Goal: Task Accomplishment & Management: Manage account settings

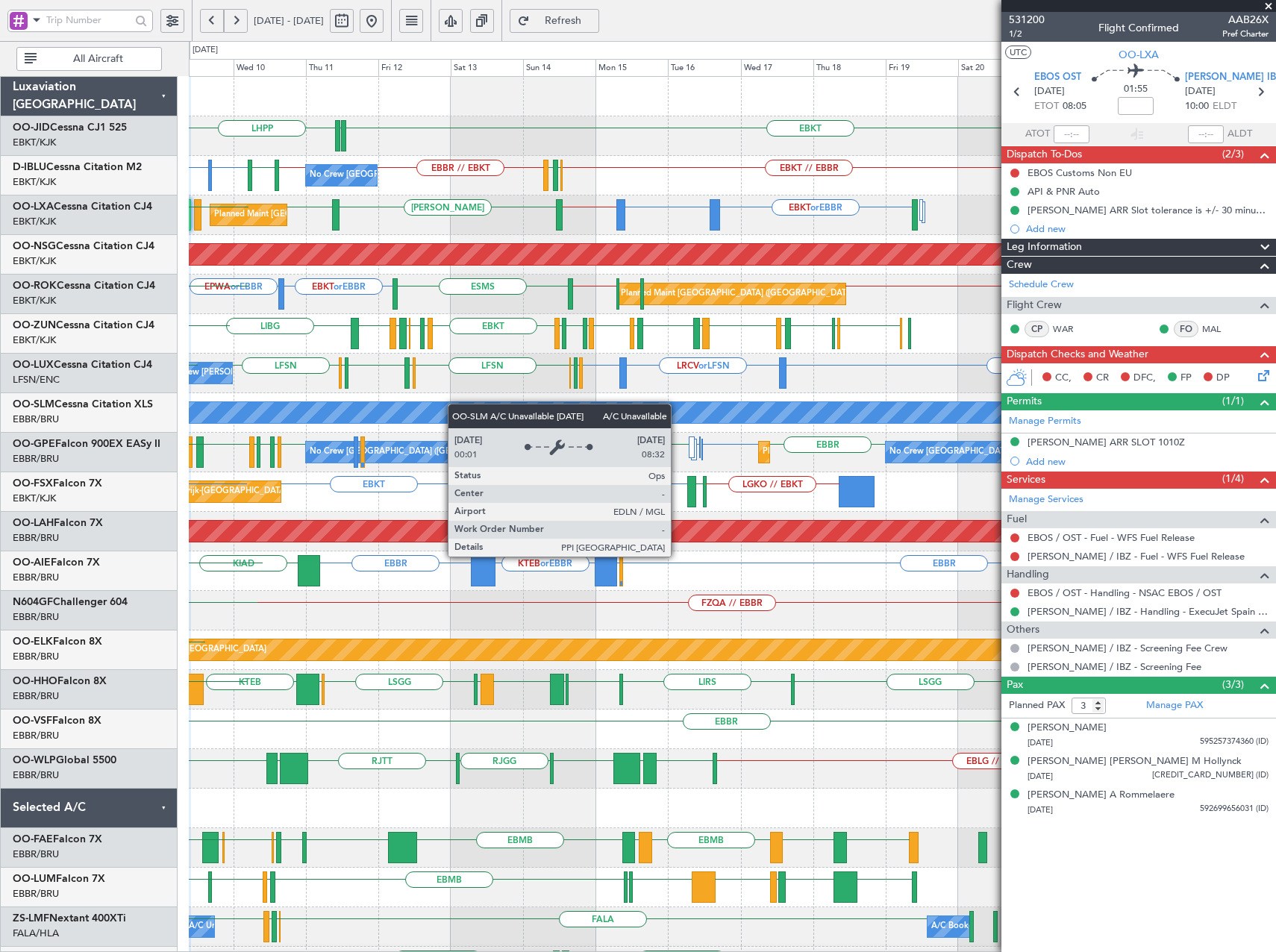
click at [388, 405] on div "EBKT LHPP EDDN EDDN EBKT // EBBR EBKT or EBBR EGNJ or [GEOGRAPHIC_DATA] EBKT //…" at bounding box center [732, 610] width 1087 height 1067
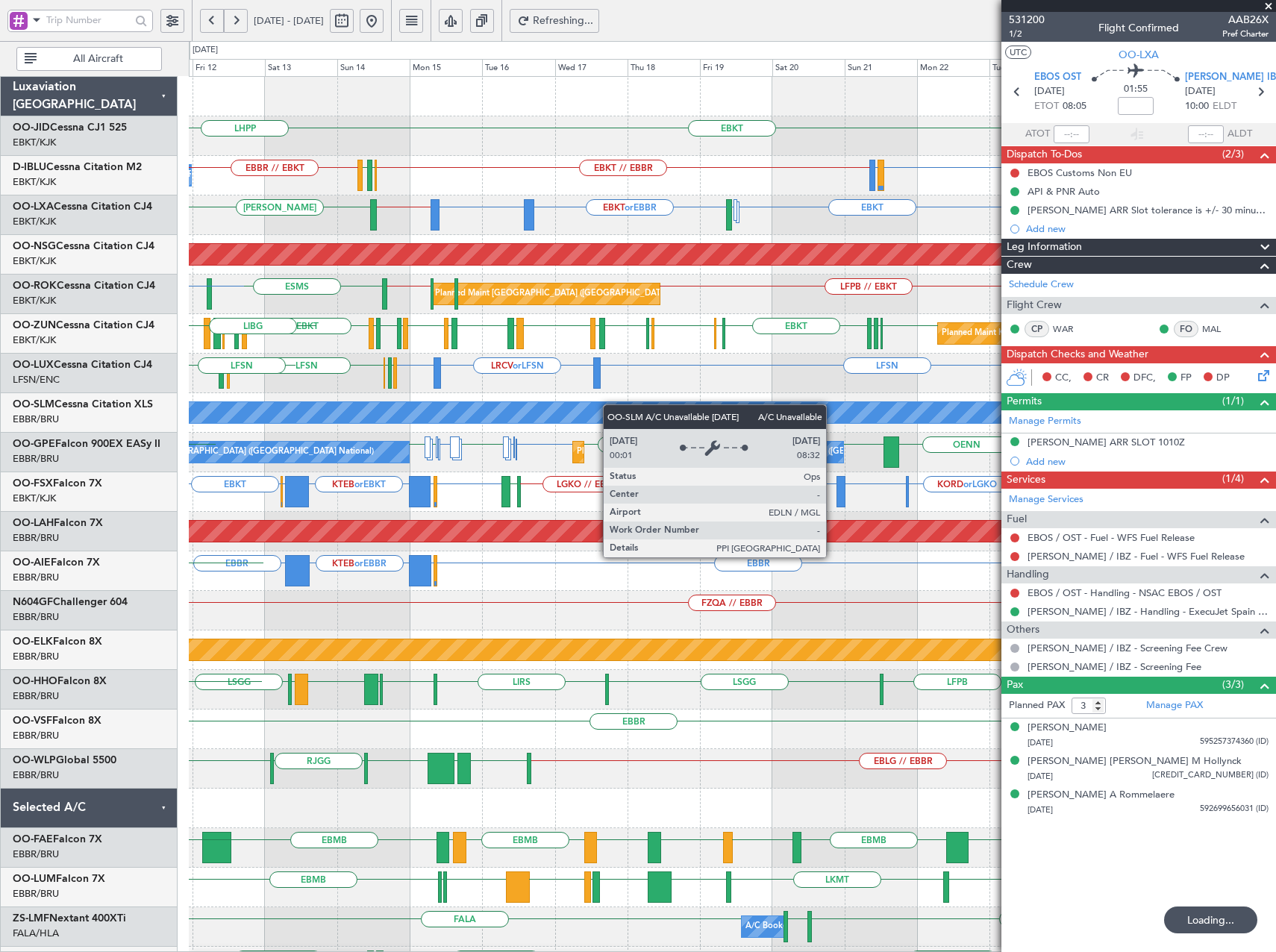
click at [564, 405] on div "A/C Unavailable [GEOGRAPHIC_DATA]" at bounding box center [732, 413] width 1087 height 40
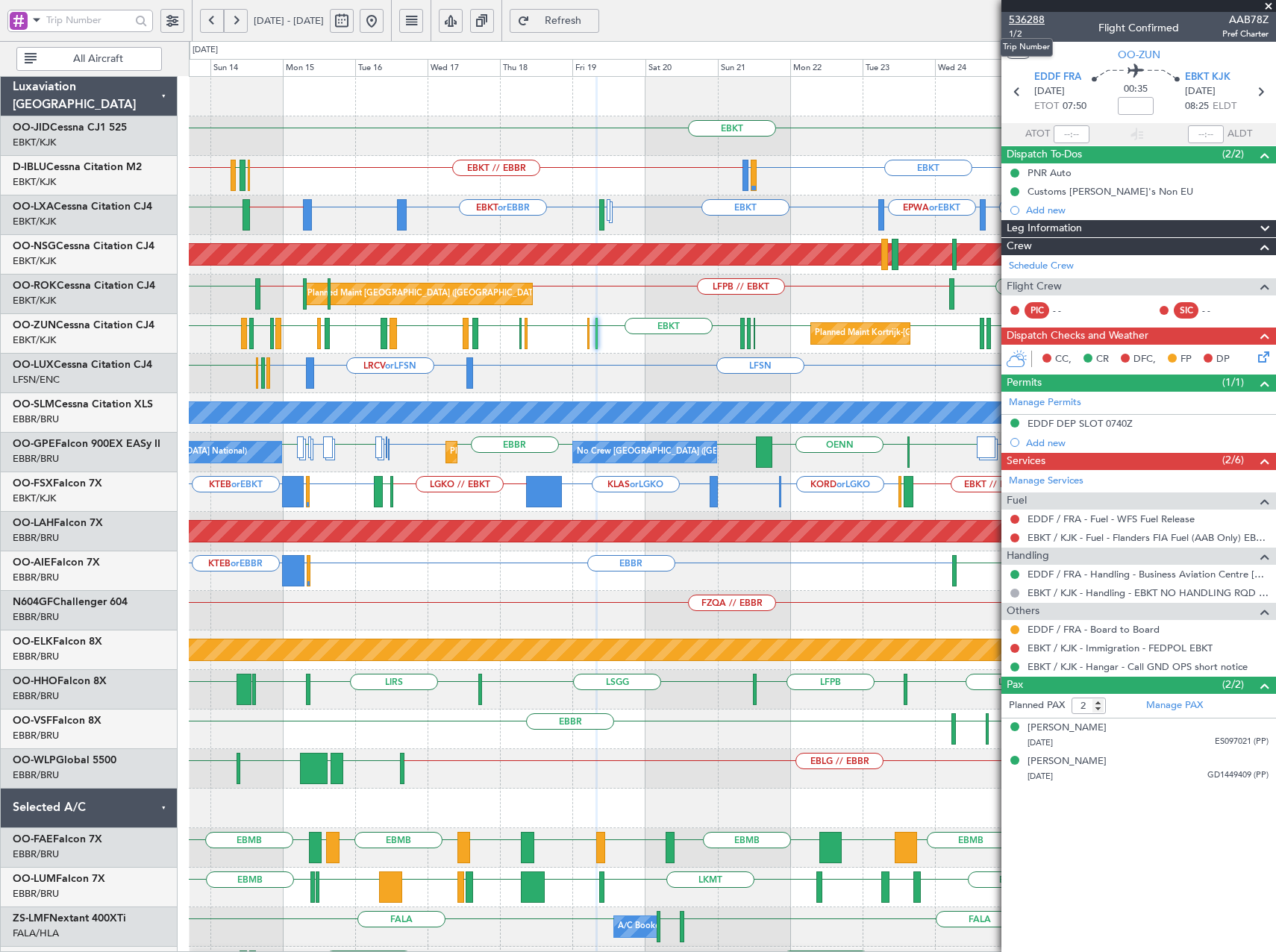
click at [1042, 21] on span "536288" at bounding box center [1027, 20] width 36 height 16
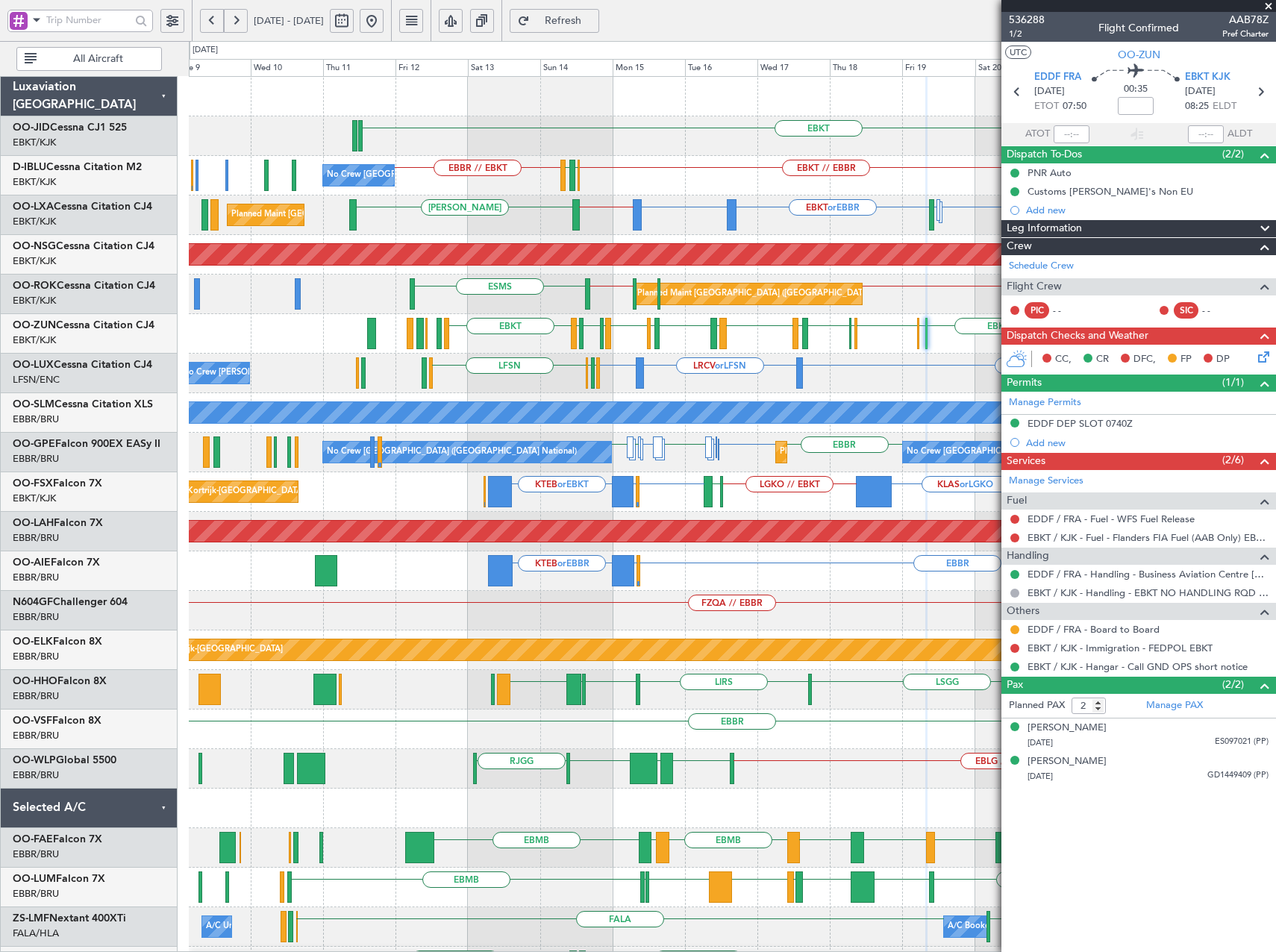
click at [825, 359] on div "EBKT EBKT // EBBR EBKT LIRQ or EBKT [GEOGRAPHIC_DATA] LFMN EBBR // EBKT No Crew…" at bounding box center [732, 590] width 1087 height 1029
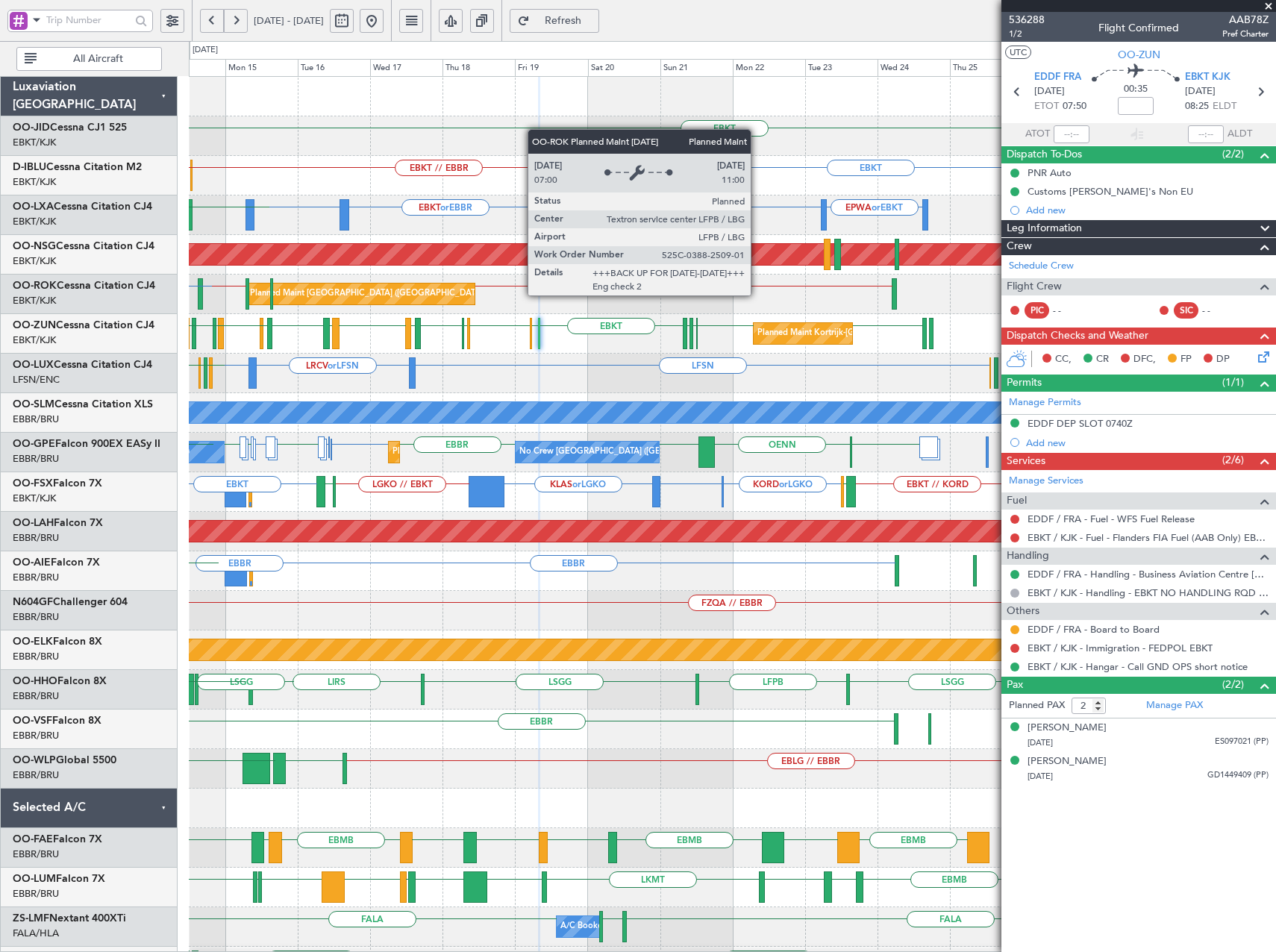
click at [300, 299] on div "Planned Maint [GEOGRAPHIC_DATA] ([GEOGRAPHIC_DATA])" at bounding box center [367, 293] width 235 height 22
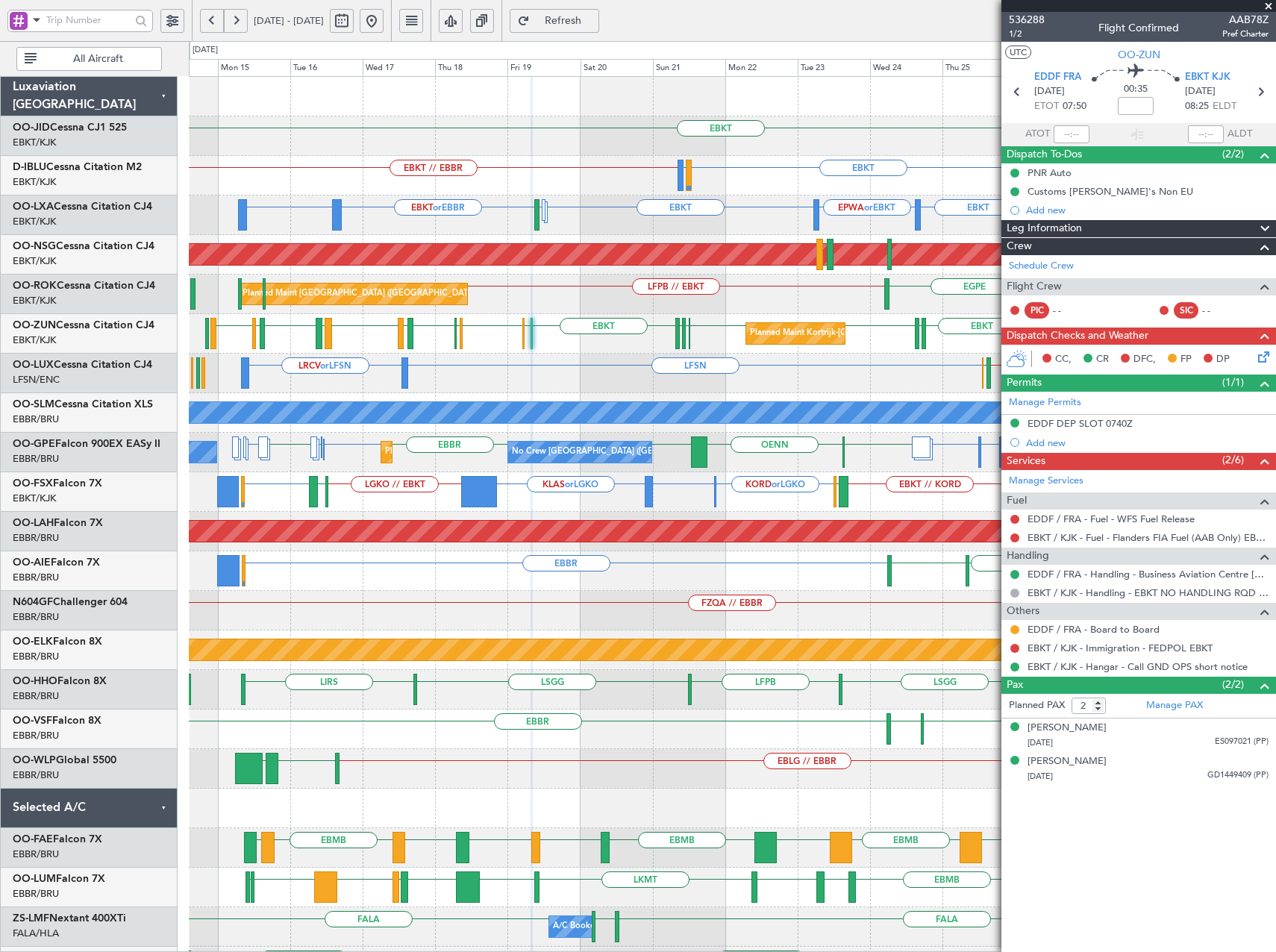
click at [587, 317] on div "EBKT Planned Maint [GEOGRAPHIC_DATA]-[GEOGRAPHIC_DATA] EBKT // EBBR EBKT LIRQ o…" at bounding box center [732, 590] width 1087 height 1029
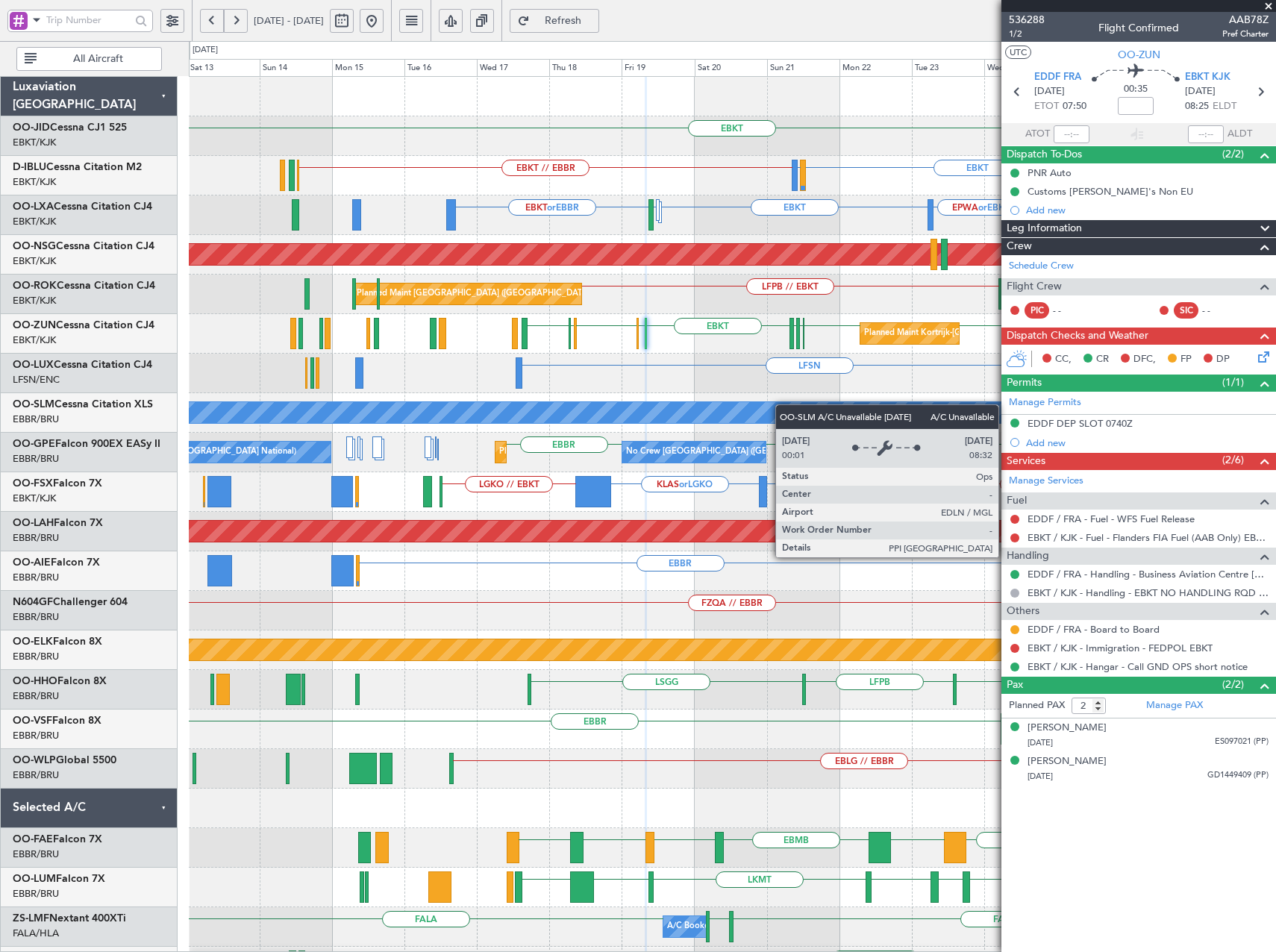
click at [837, 416] on div "EBKT Planned Maint [GEOGRAPHIC_DATA]-[GEOGRAPHIC_DATA] EBKT EBKT // EBBR EBKT L…" at bounding box center [732, 590] width 1087 height 1029
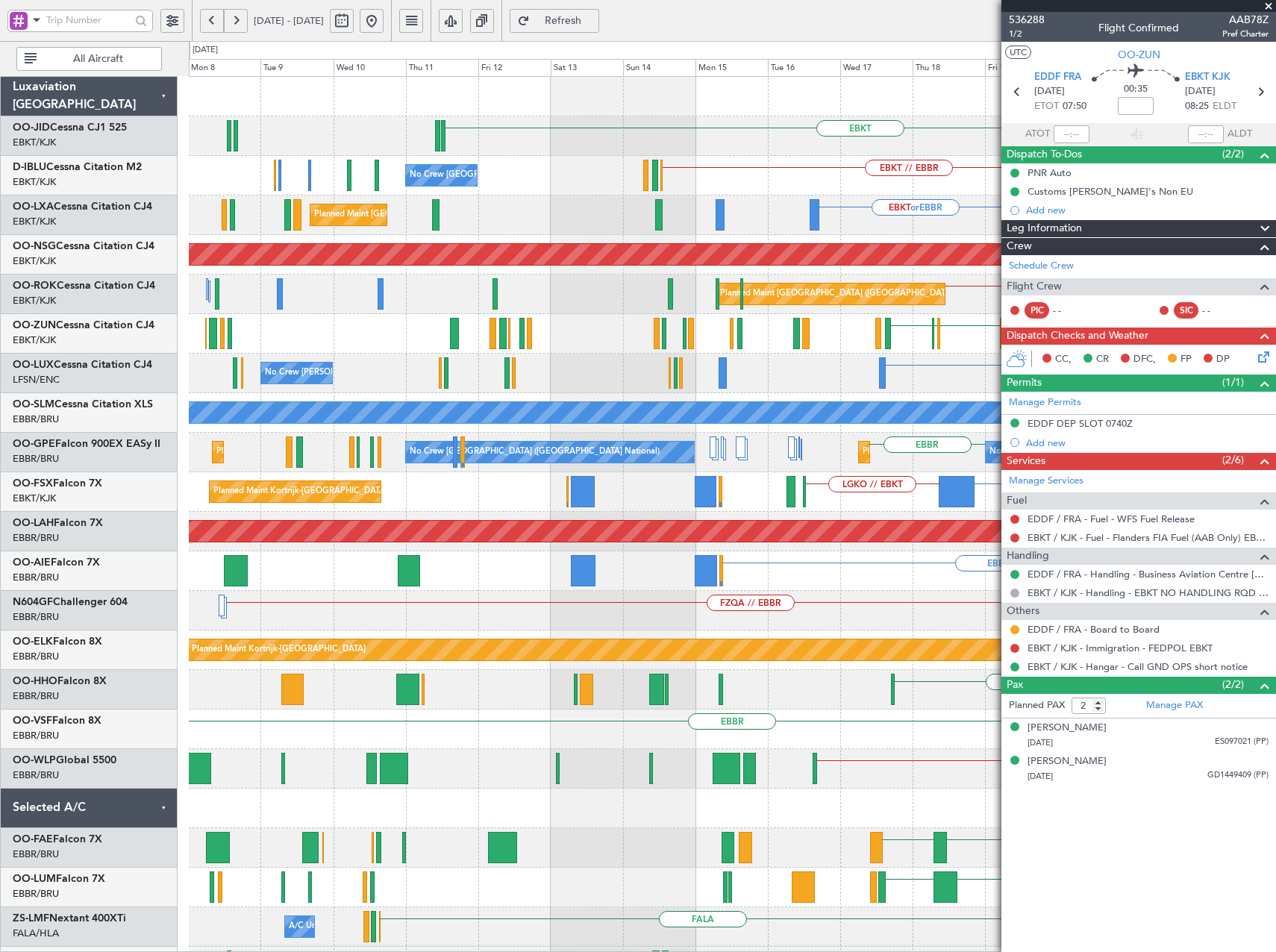
click at [764, 384] on div "EBKT EBKT // EBBR EBKT LIRQ or EBKT No Crew [GEOGRAPHIC_DATA] (Brussels Nationa…" at bounding box center [732, 590] width 1087 height 1029
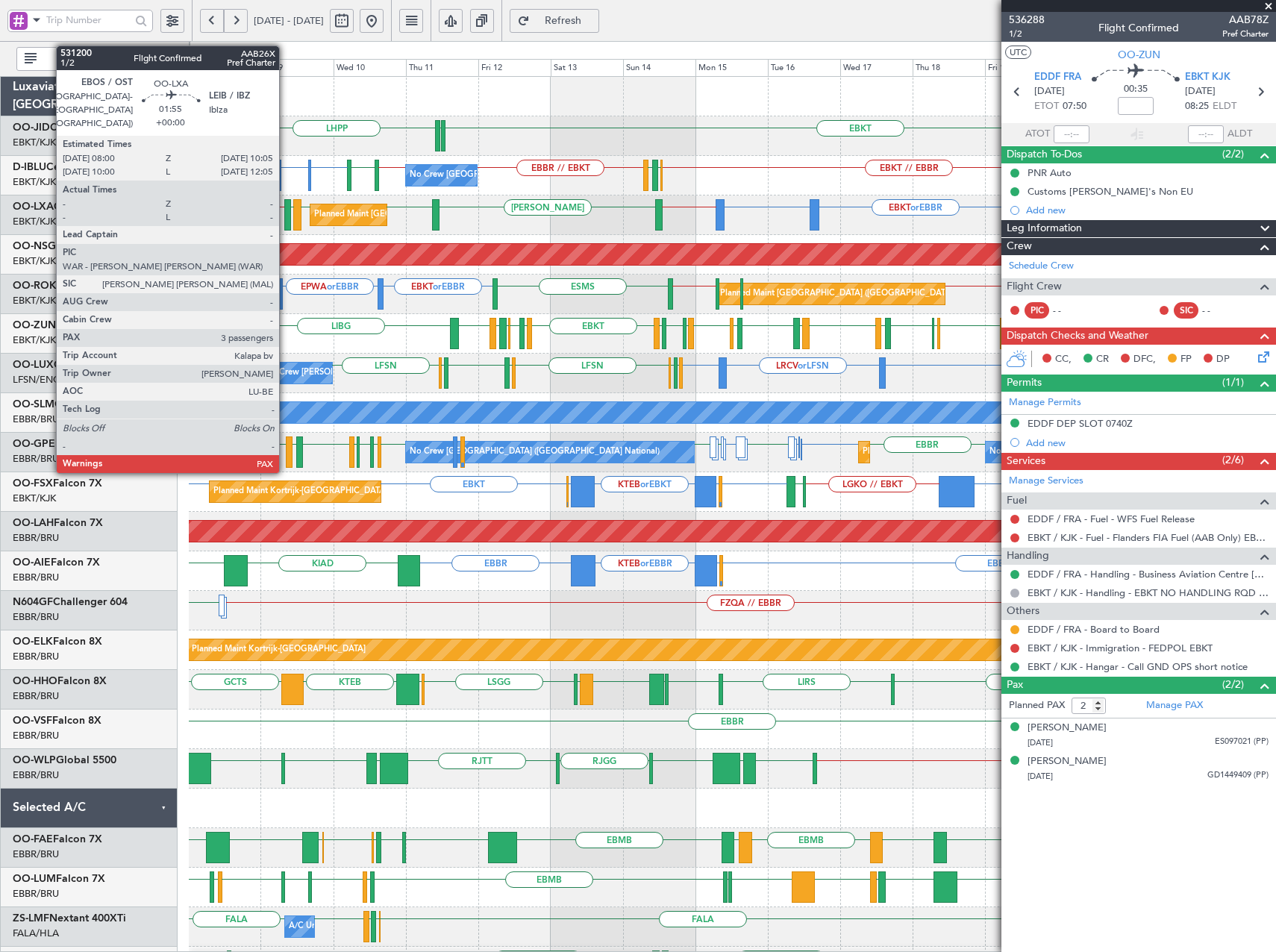
click at [286, 209] on div at bounding box center [288, 215] width 7 height 32
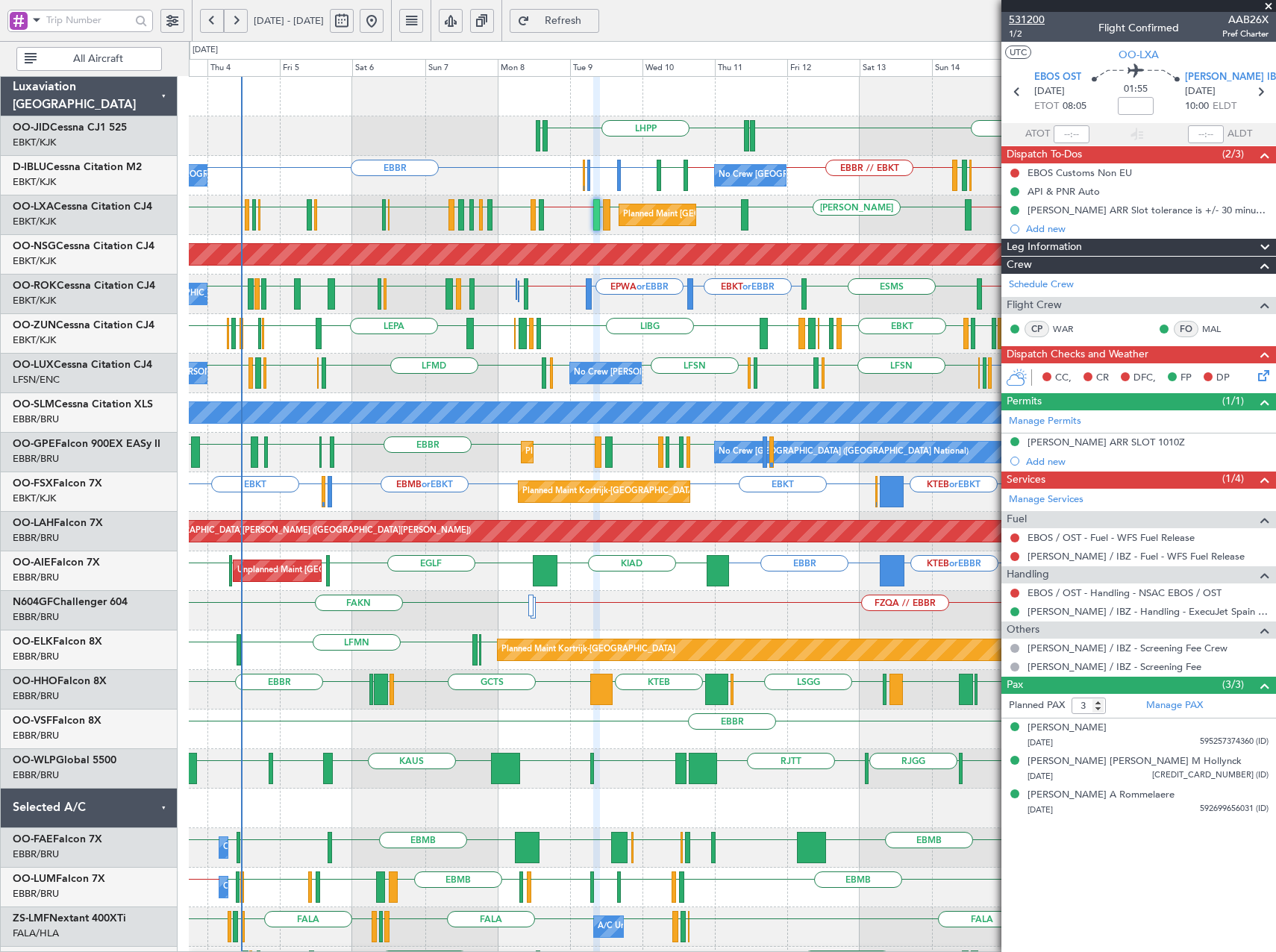
click at [1034, 22] on span "531200" at bounding box center [1027, 20] width 36 height 16
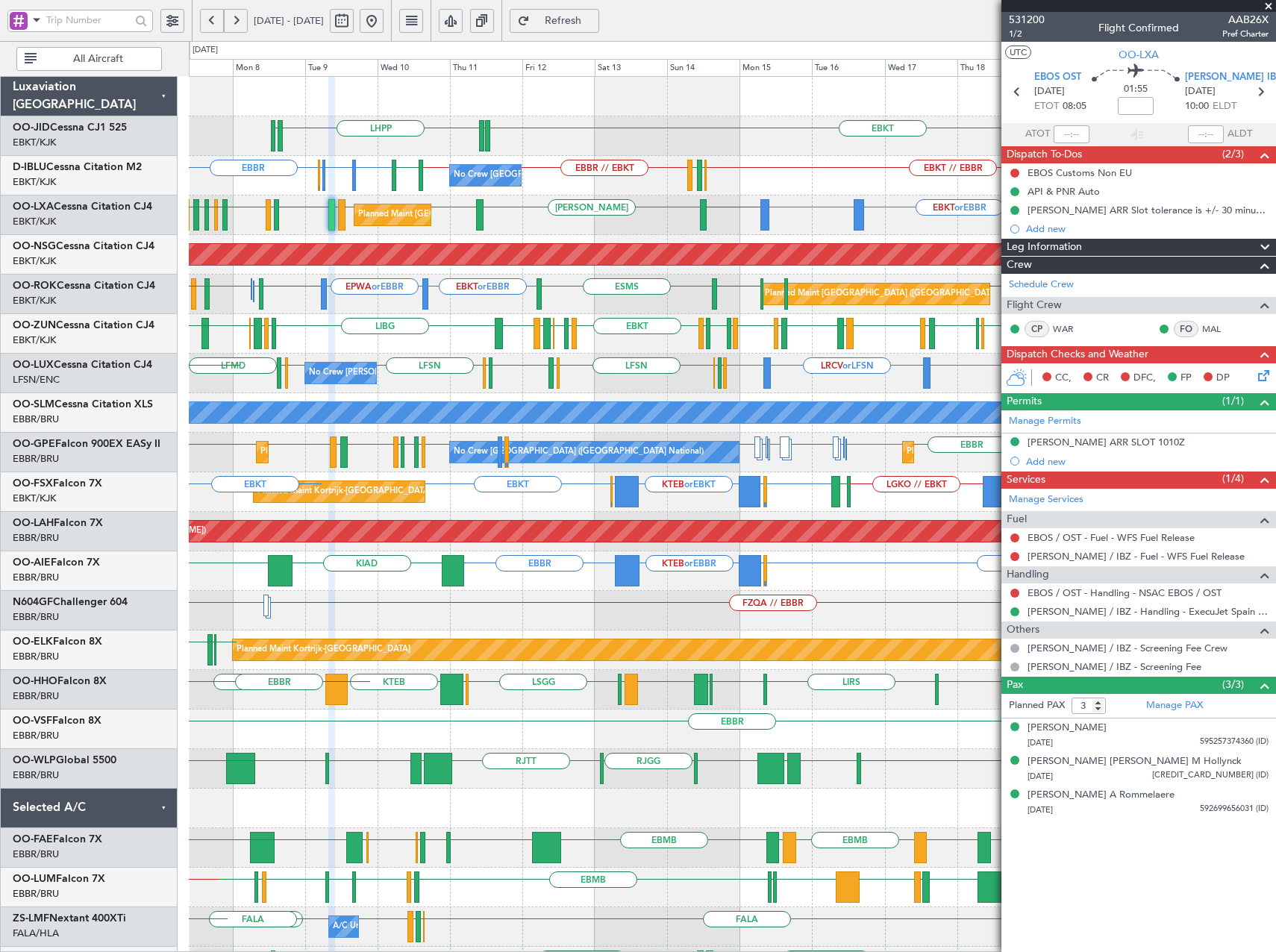
click at [491, 307] on div "EBKT LHPP EDDN EDDN No Crew [GEOGRAPHIC_DATA] (Brussels National) EBKT // EBBR …" at bounding box center [732, 610] width 1087 height 1067
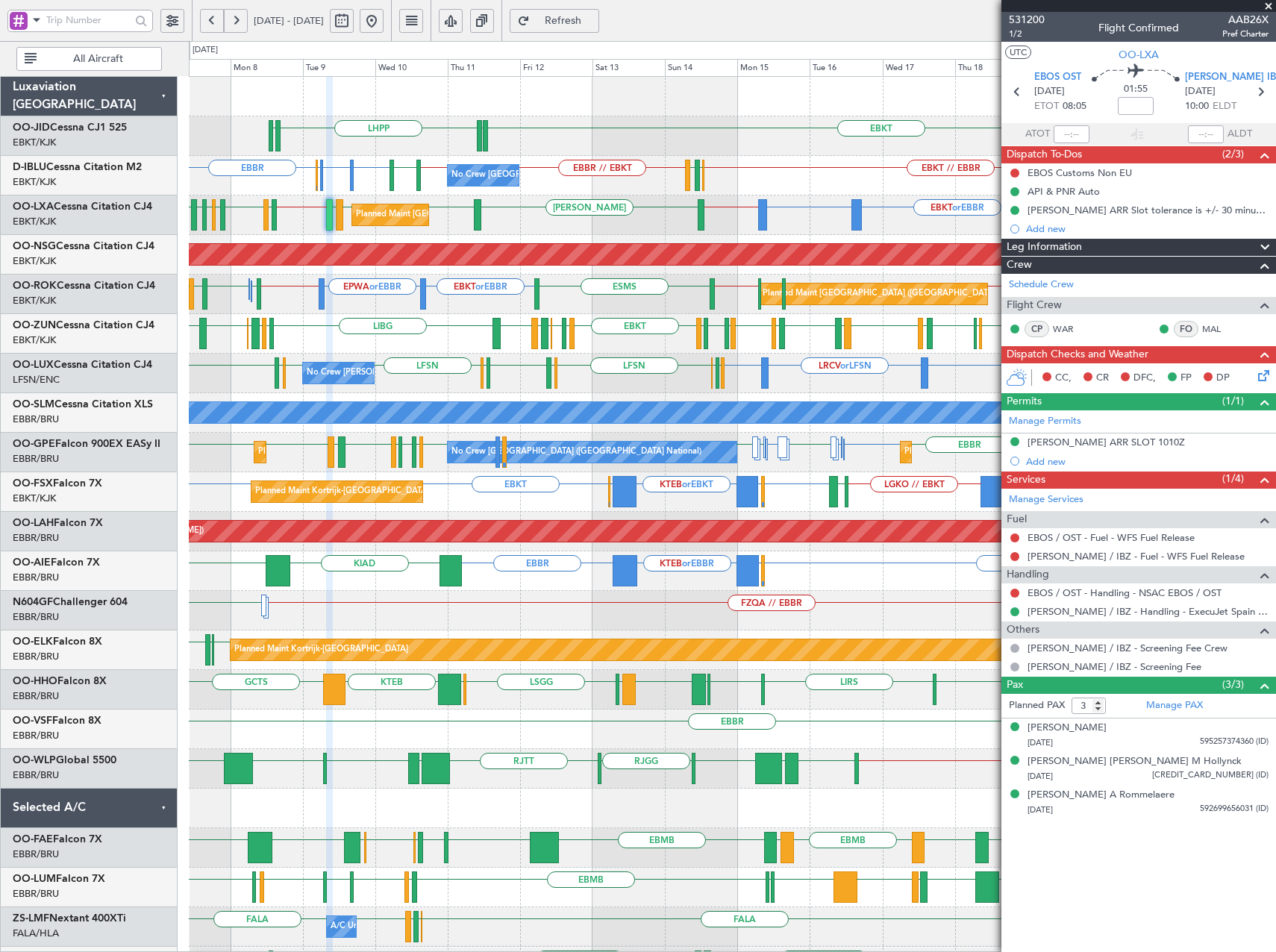
click at [492, 356] on div "EBKT LHPP EDDN EDDN No Crew [GEOGRAPHIC_DATA] (Brussels National) EBKT // EBBR …" at bounding box center [732, 610] width 1087 height 1067
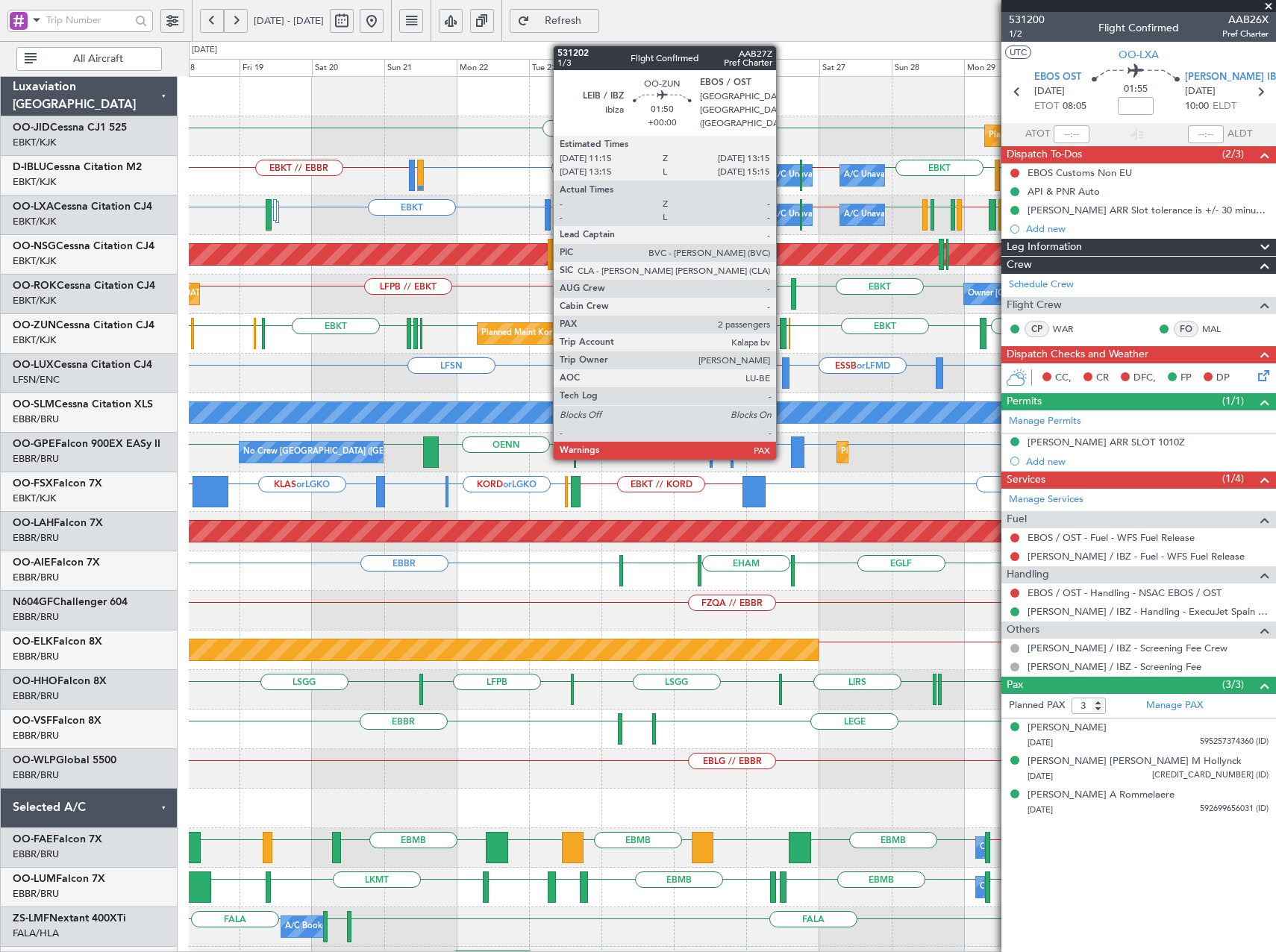
click at [783, 332] on div at bounding box center [783, 333] width 7 height 32
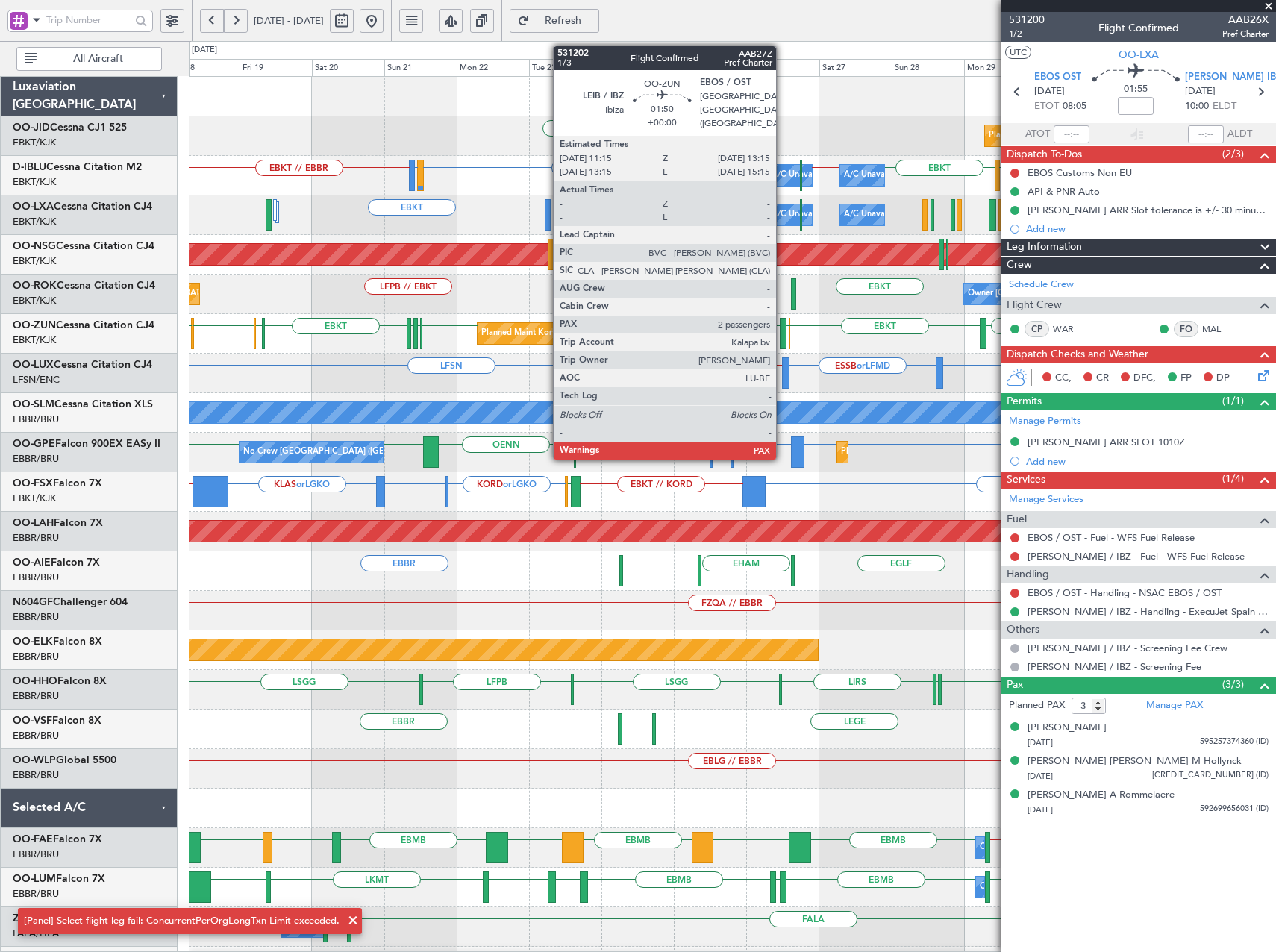
click at [783, 334] on div at bounding box center [783, 333] width 7 height 32
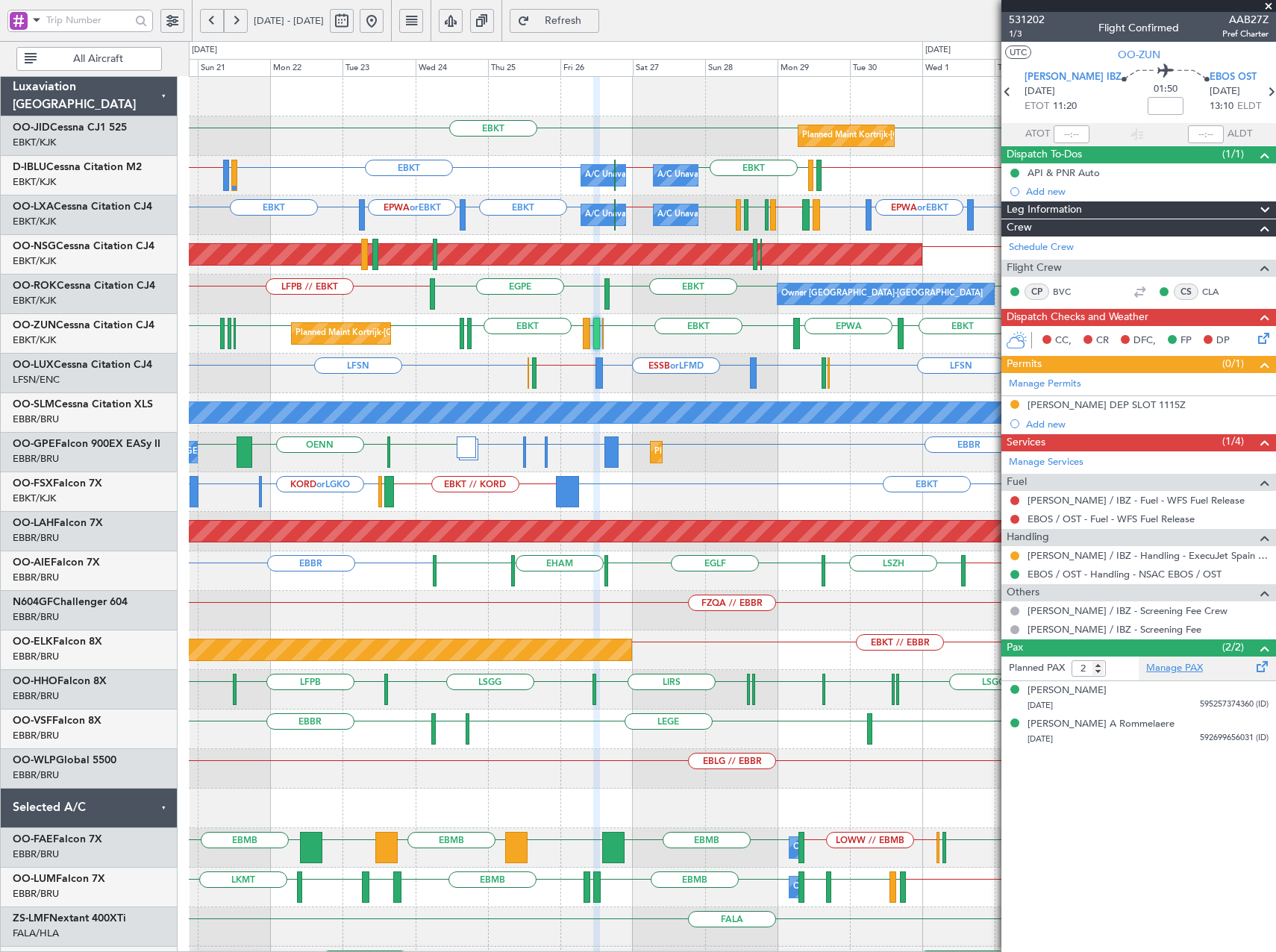
click at [1164, 673] on link "Manage PAX" at bounding box center [1175, 668] width 56 height 15
click at [1064, 467] on div "Manage Services" at bounding box center [1139, 462] width 275 height 22
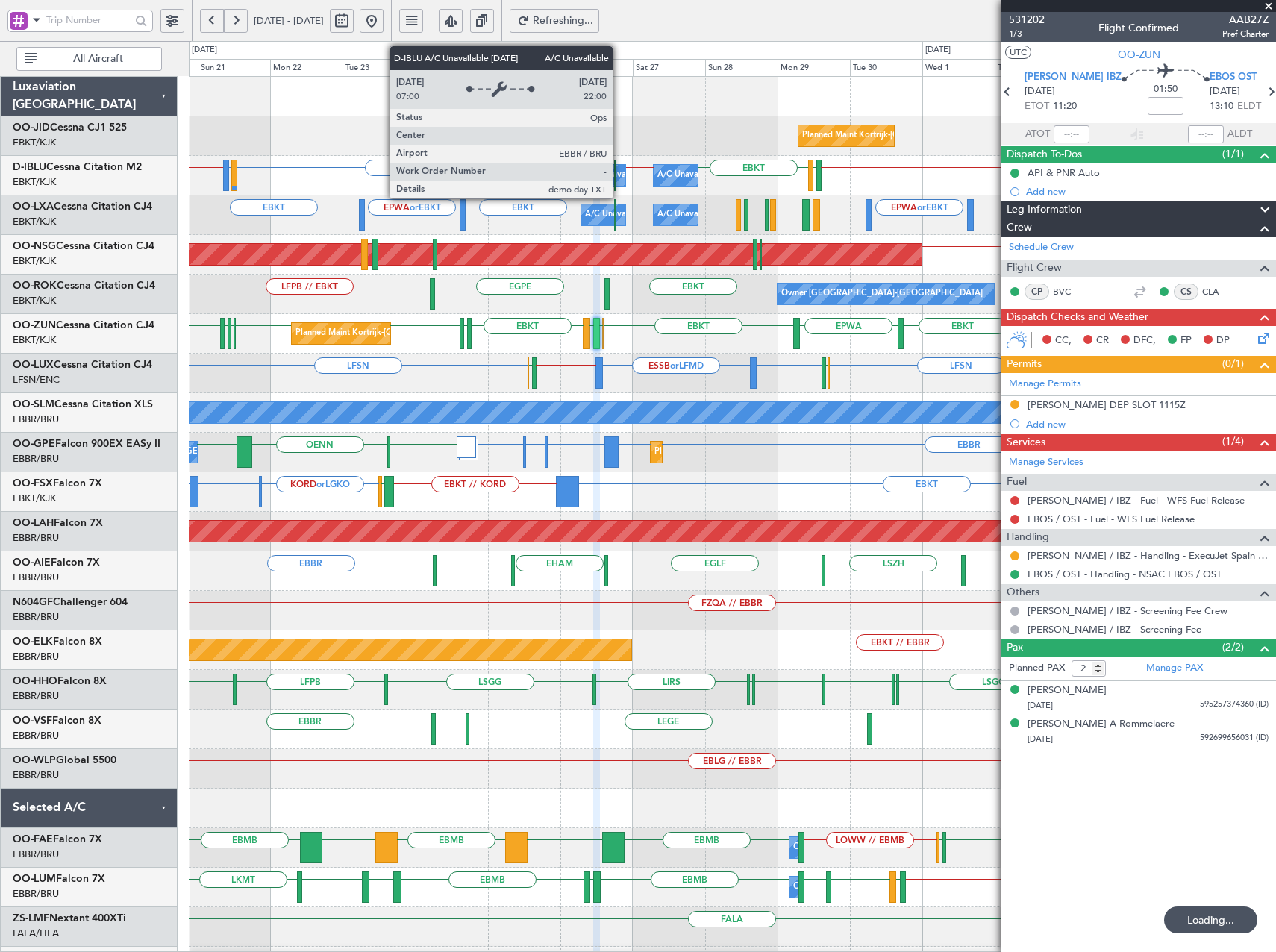
type input "3"
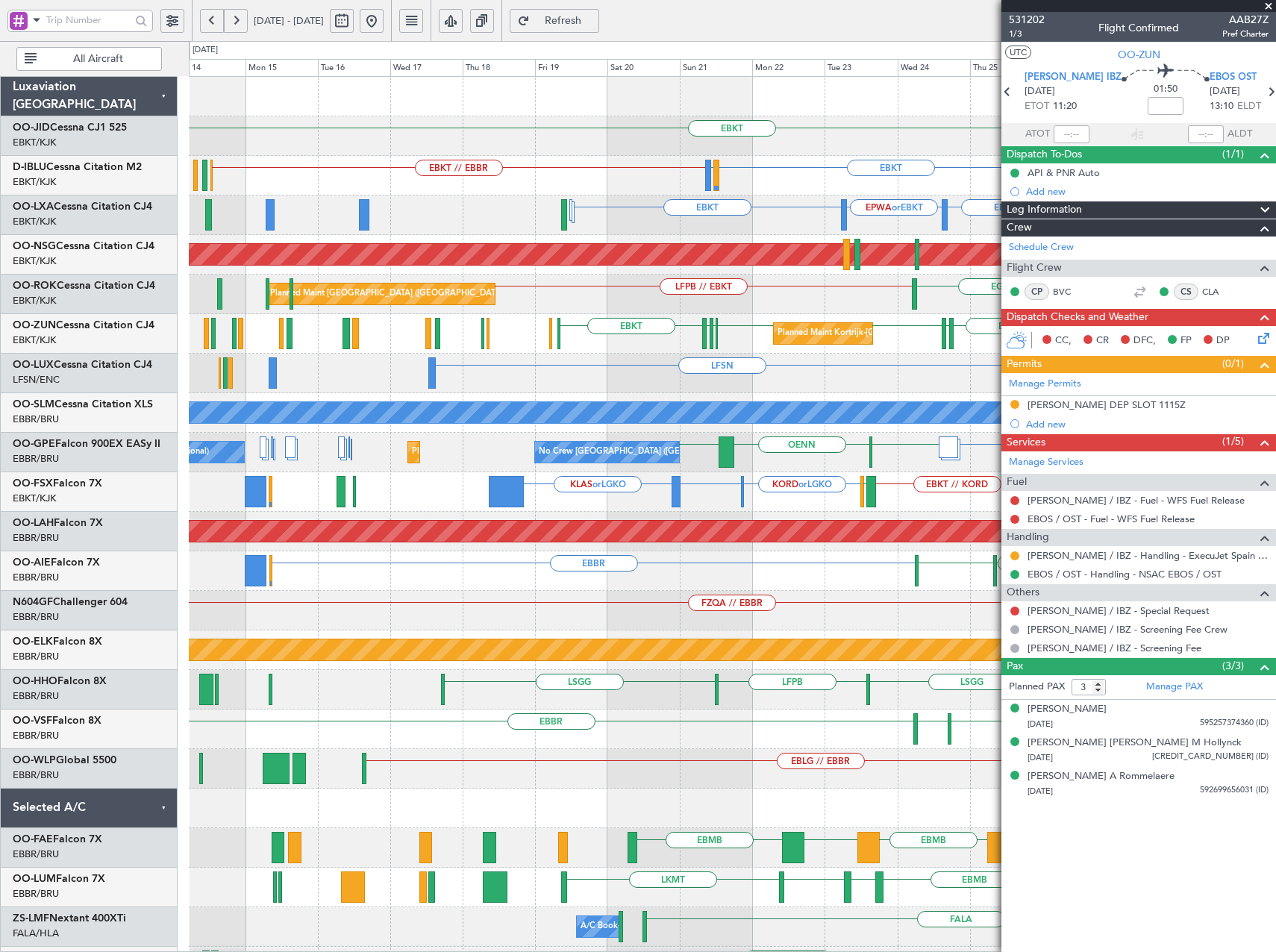
click at [852, 483] on div "EBKT Planned Maint [GEOGRAPHIC_DATA]-[GEOGRAPHIC_DATA] EBKT EBKT // EBBR EBKT L…" at bounding box center [732, 551] width 1087 height 949
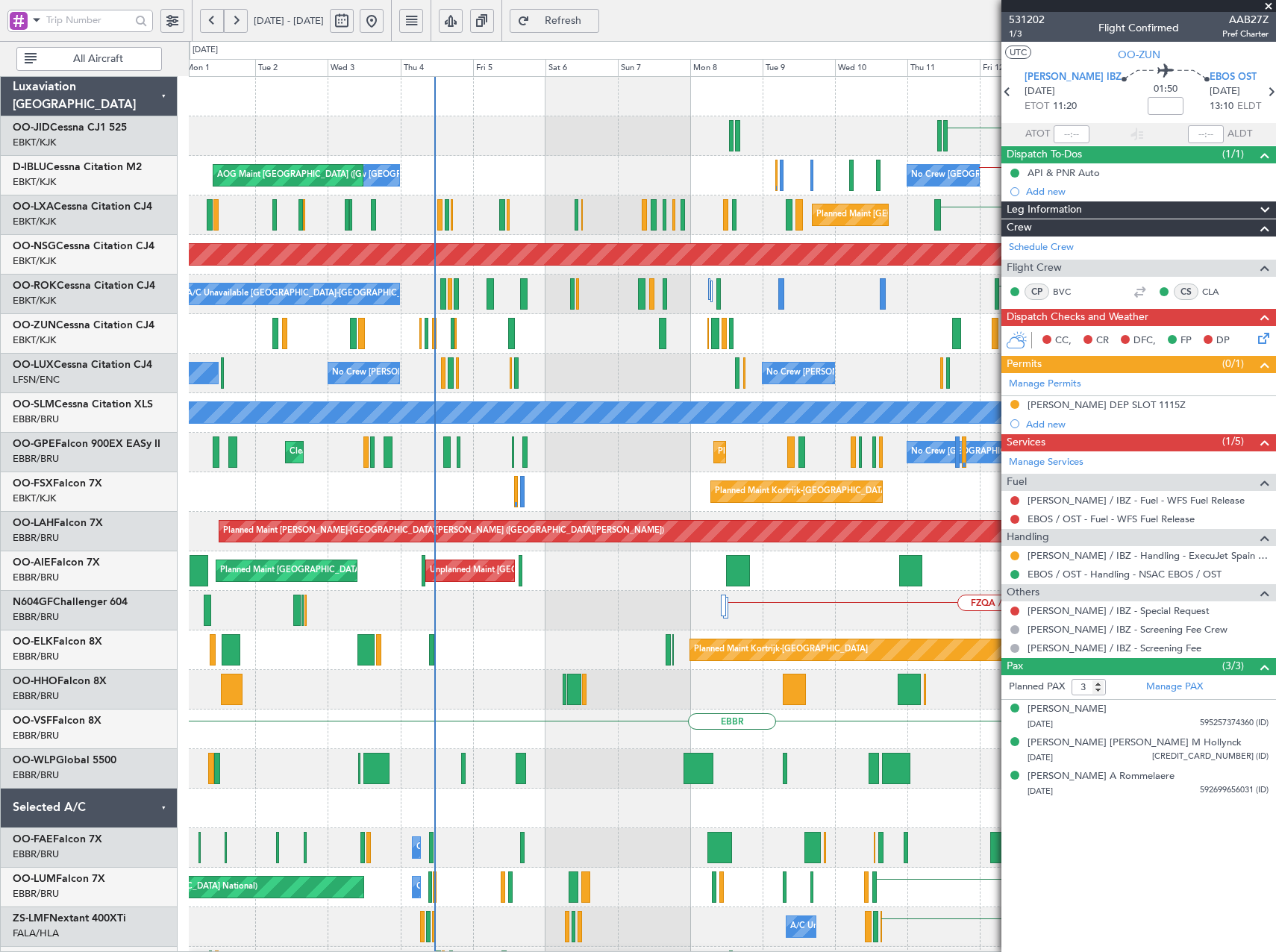
click at [1243, 380] on fb-app "[DATE] - [DATE] Refresh Quick Links All Aircraft EBKT Planned Maint [GEOGRAPHIC…" at bounding box center [638, 486] width 1276 height 934
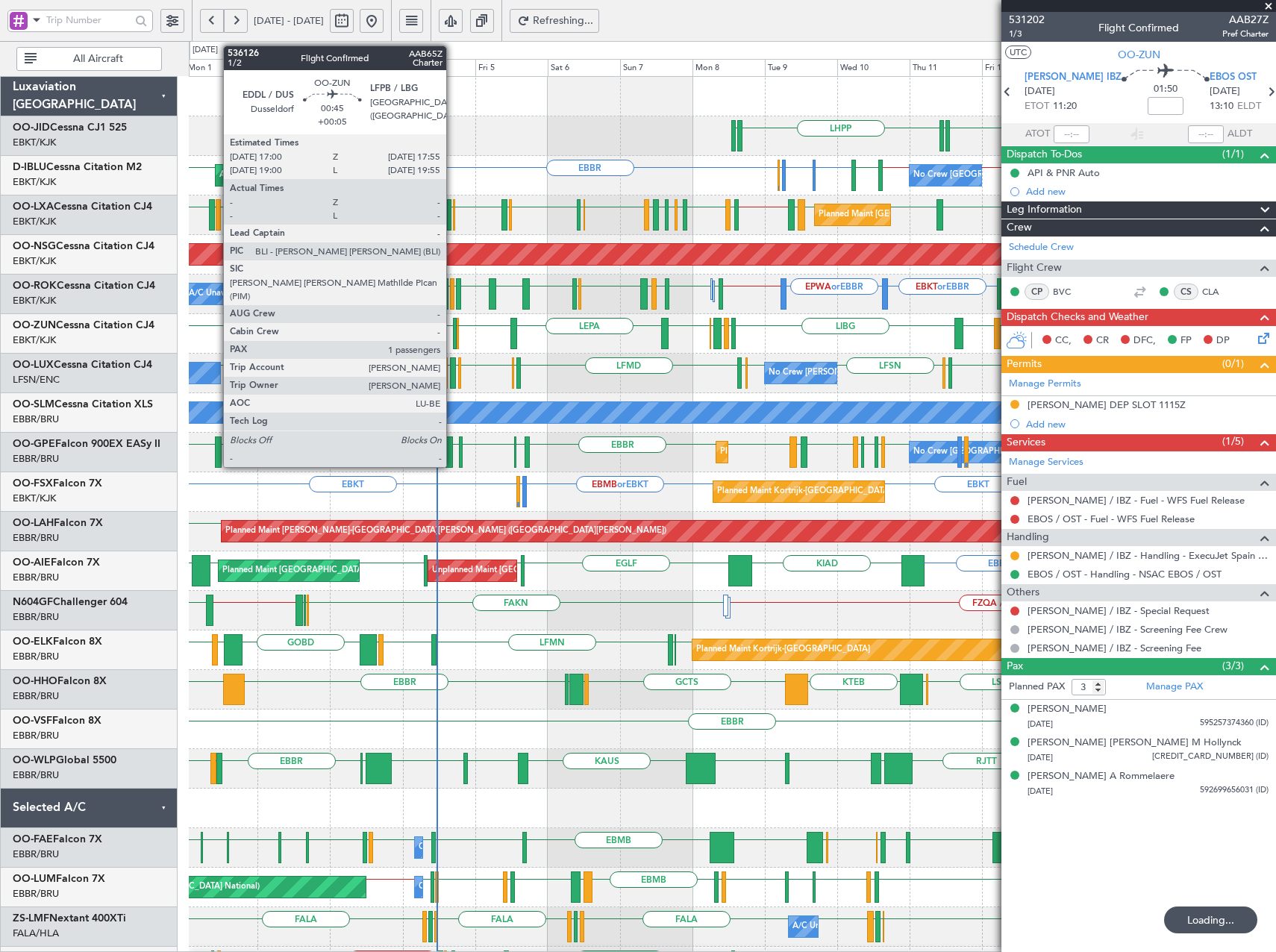
click at [453, 333] on div at bounding box center [454, 333] width 3 height 32
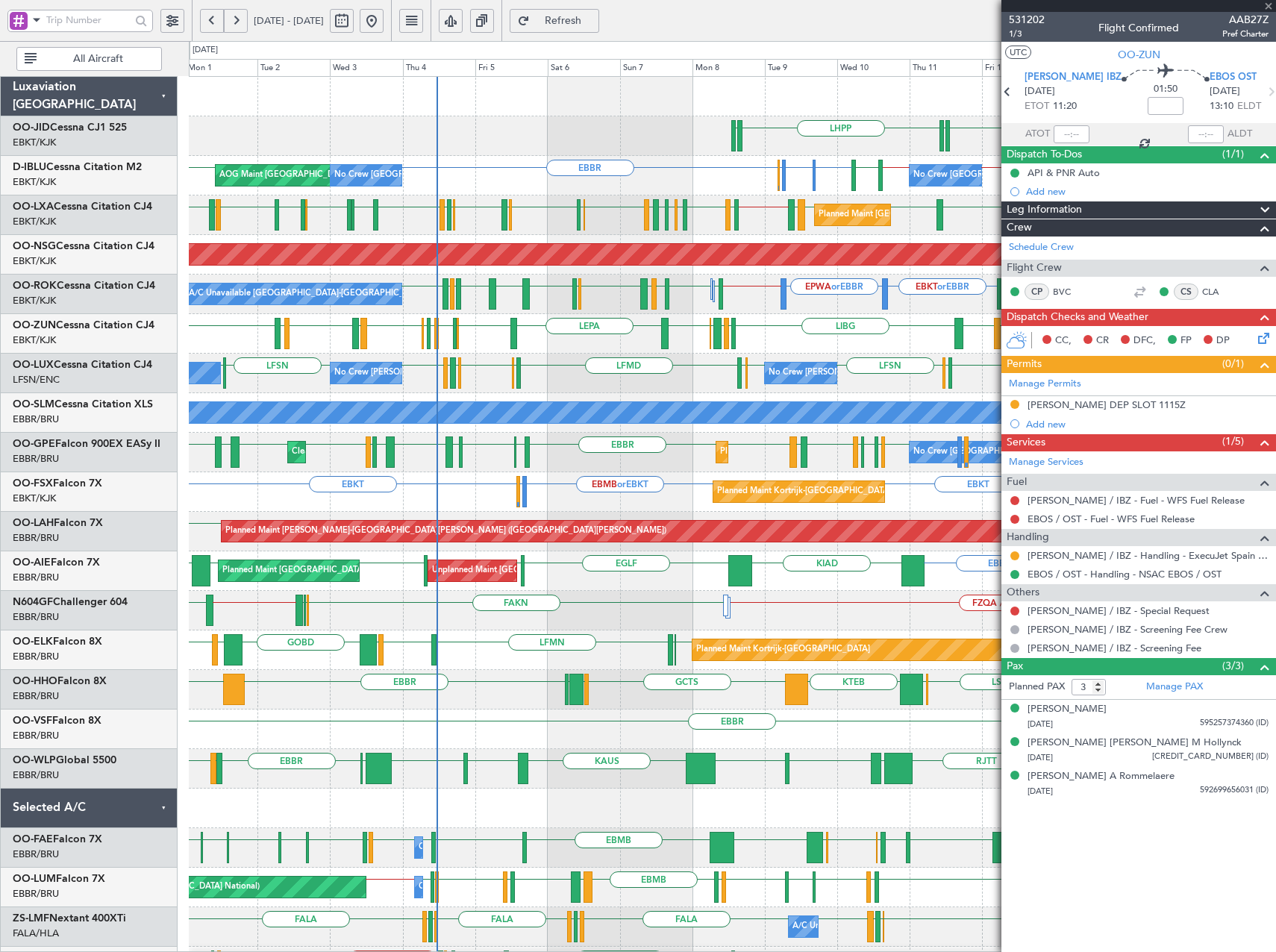
type input "+00:05"
type input "1"
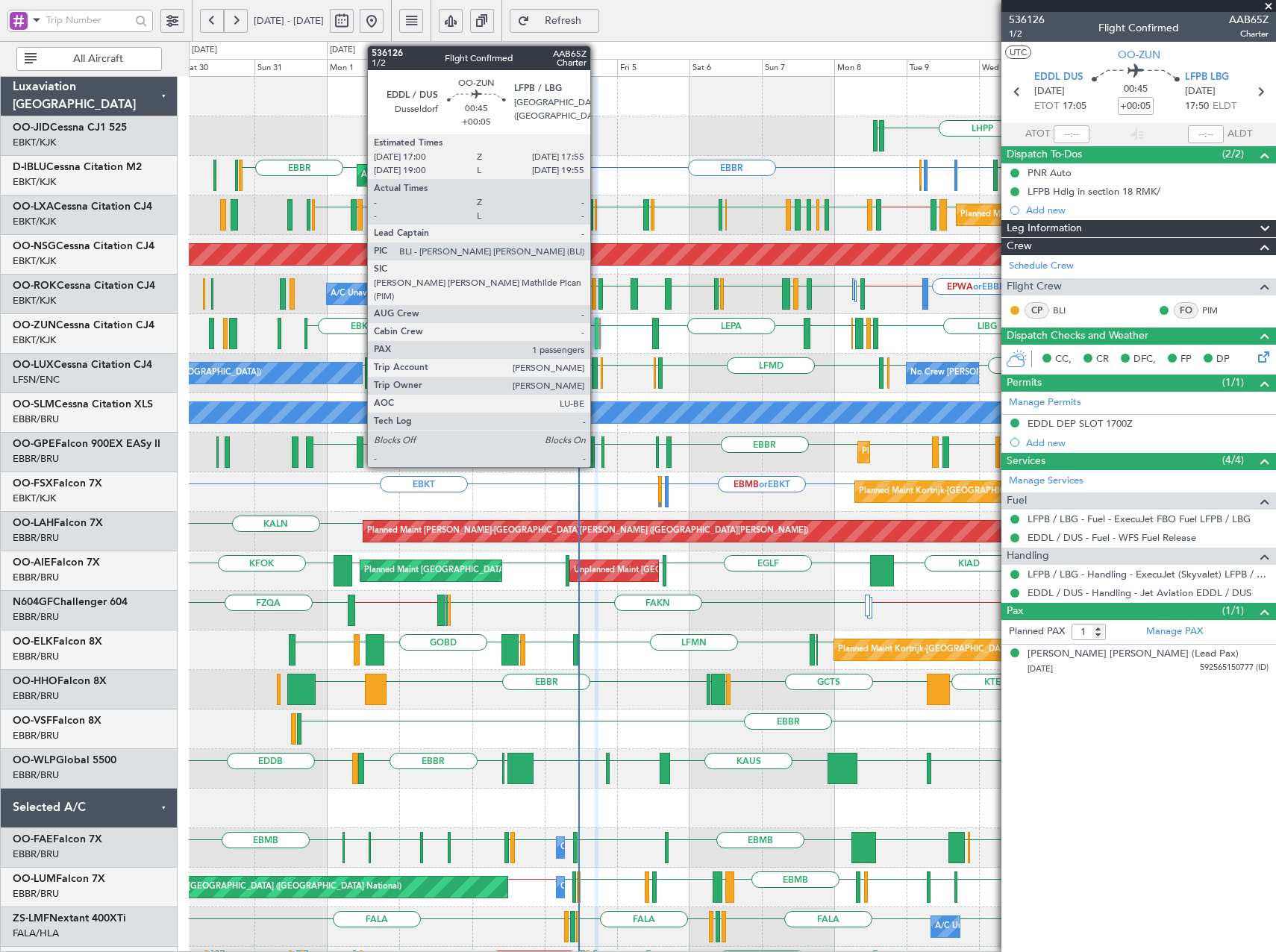
click at [597, 326] on div at bounding box center [596, 333] width 3 height 32
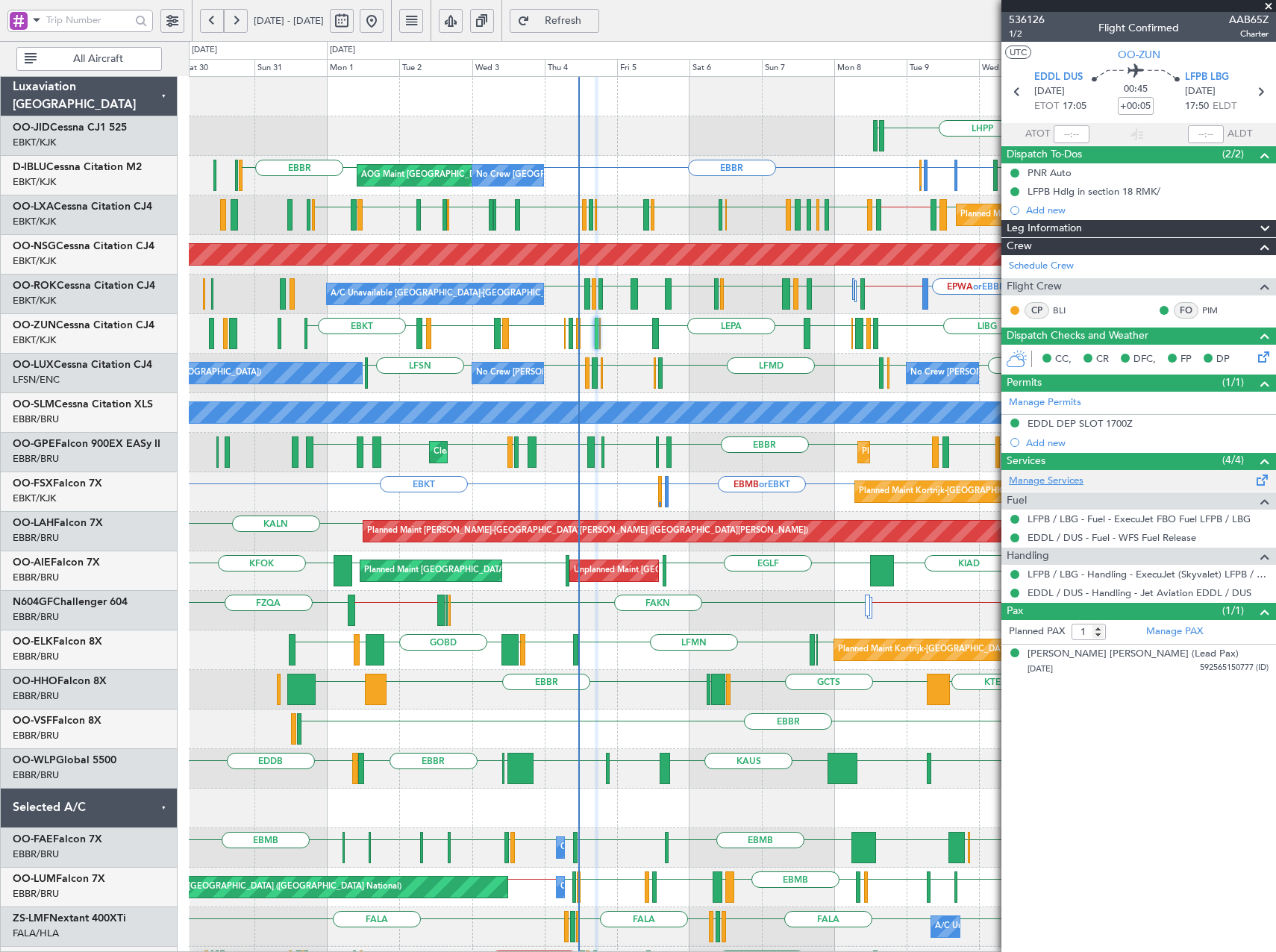
click at [1056, 482] on link "Manage Services" at bounding box center [1046, 480] width 75 height 15
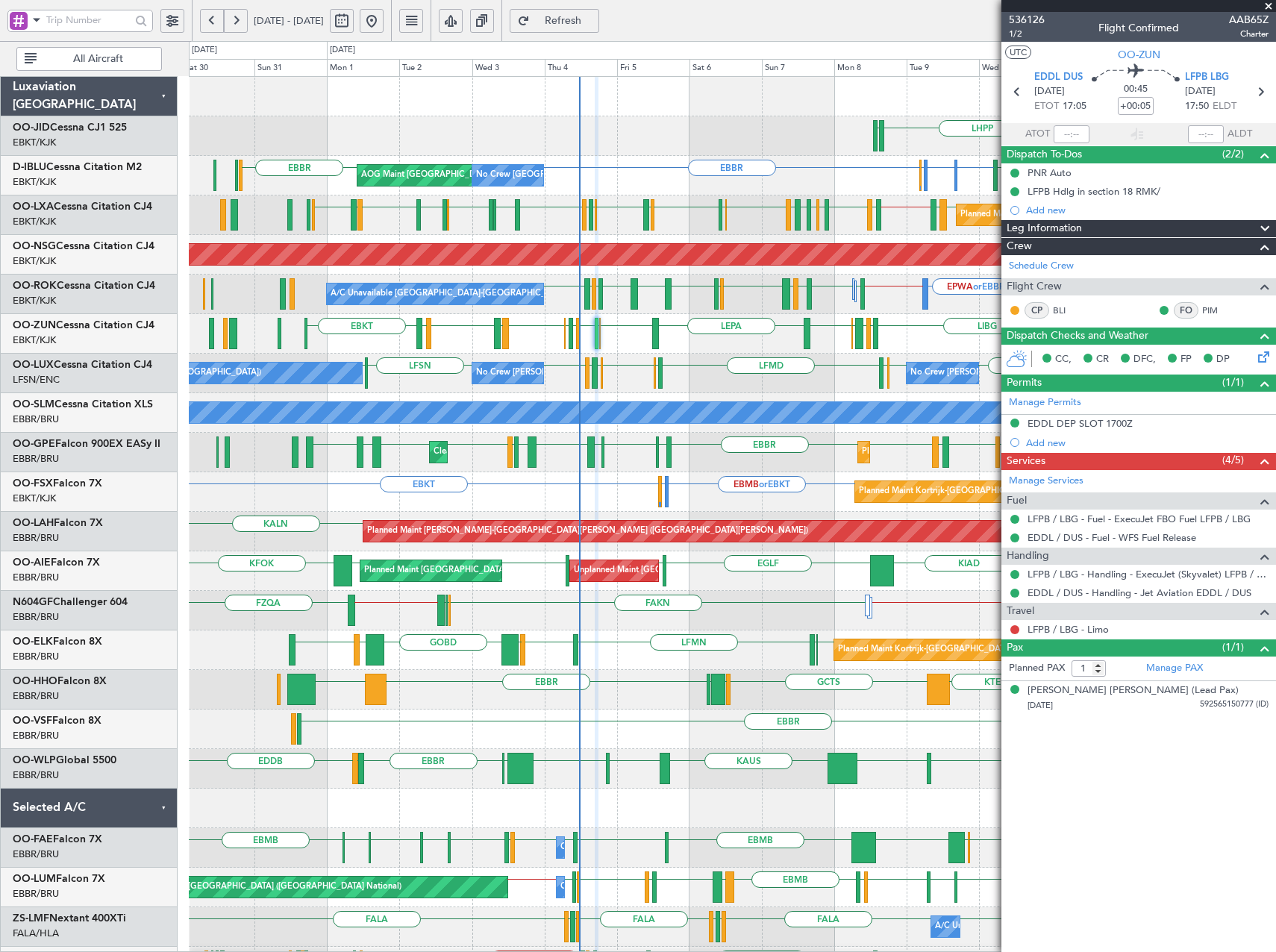
click at [867, 216] on div at bounding box center [869, 215] width 5 height 32
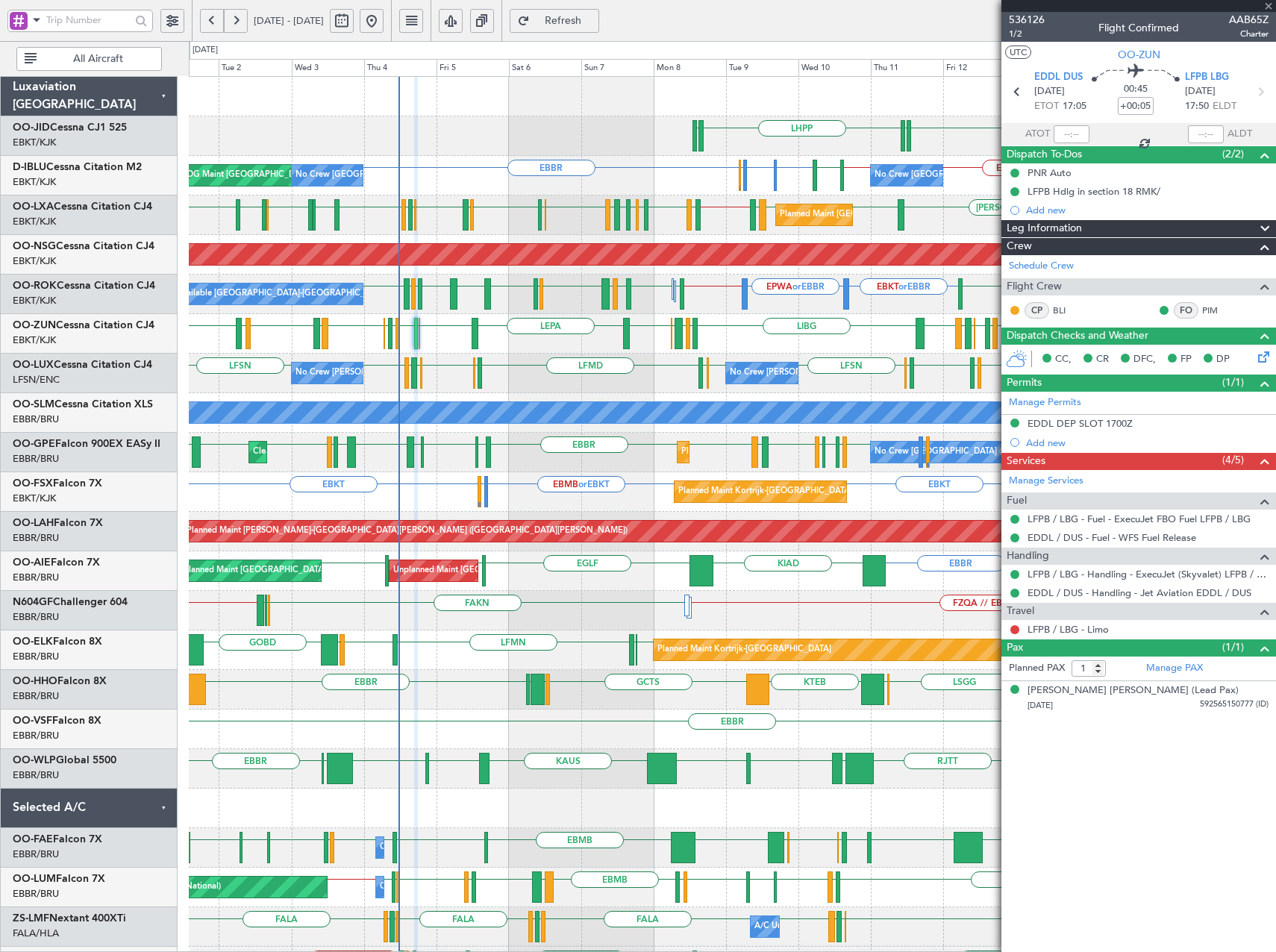
type input "0"
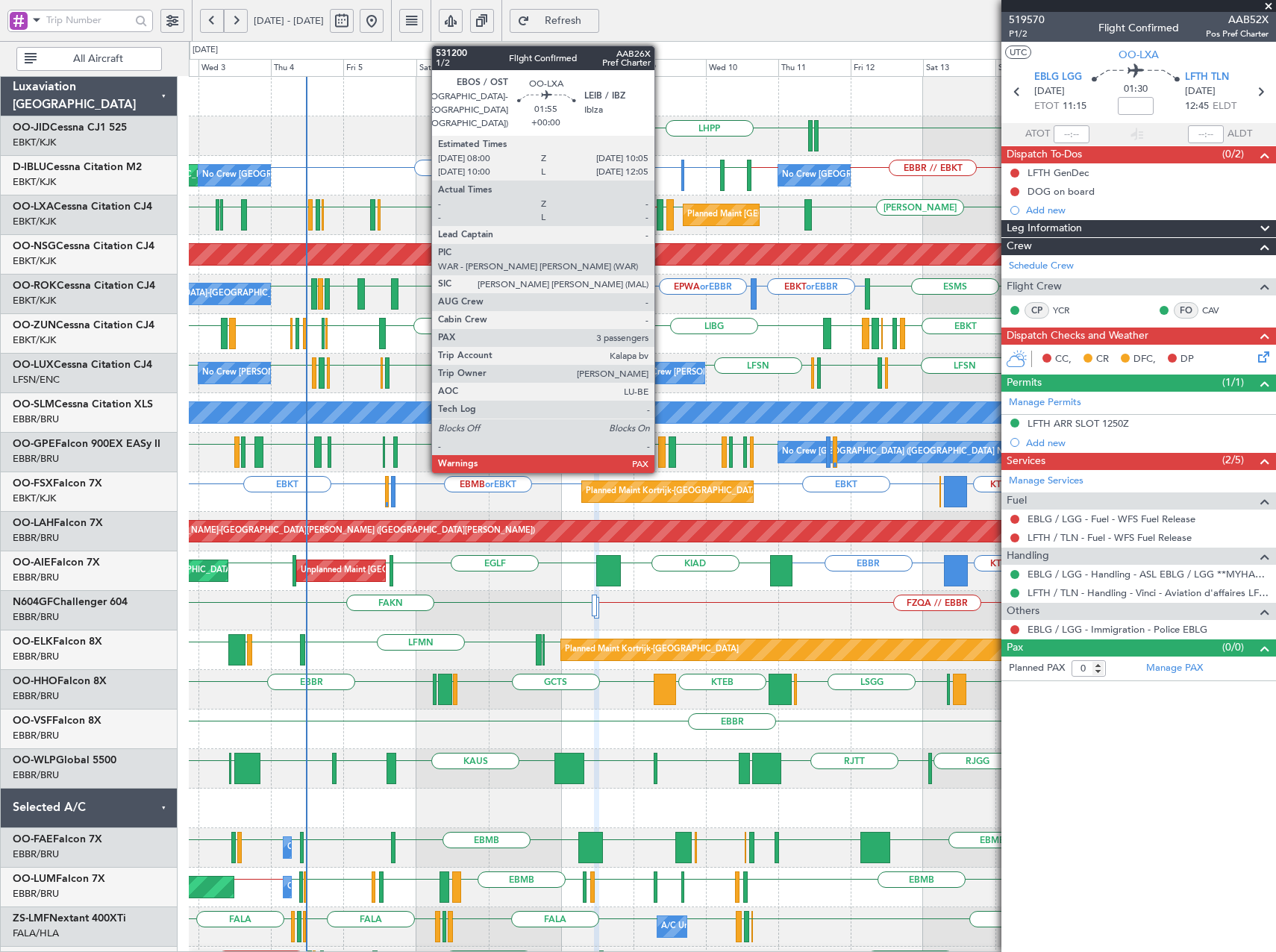
click at [661, 220] on div at bounding box center [660, 215] width 7 height 32
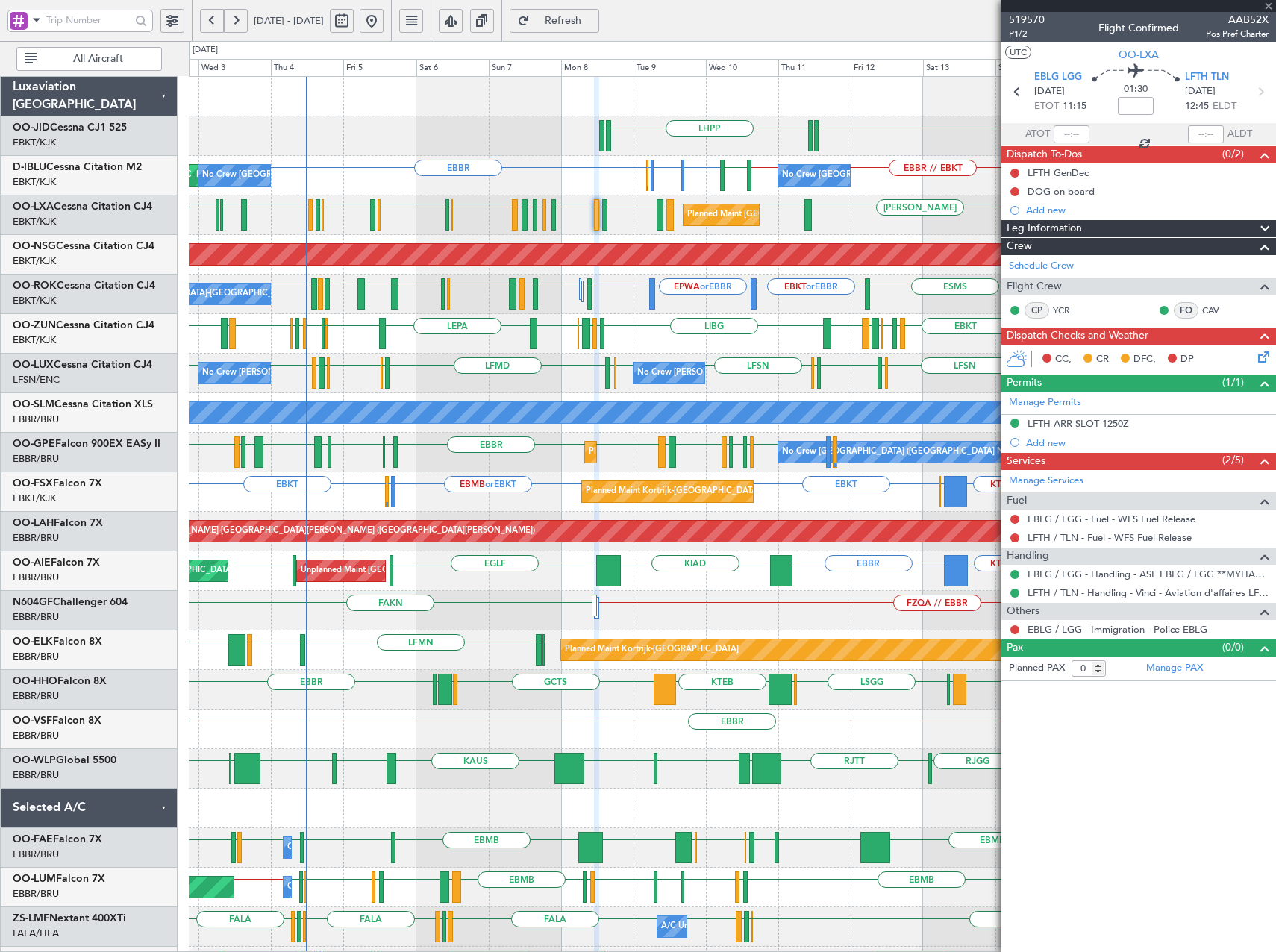
type input "3"
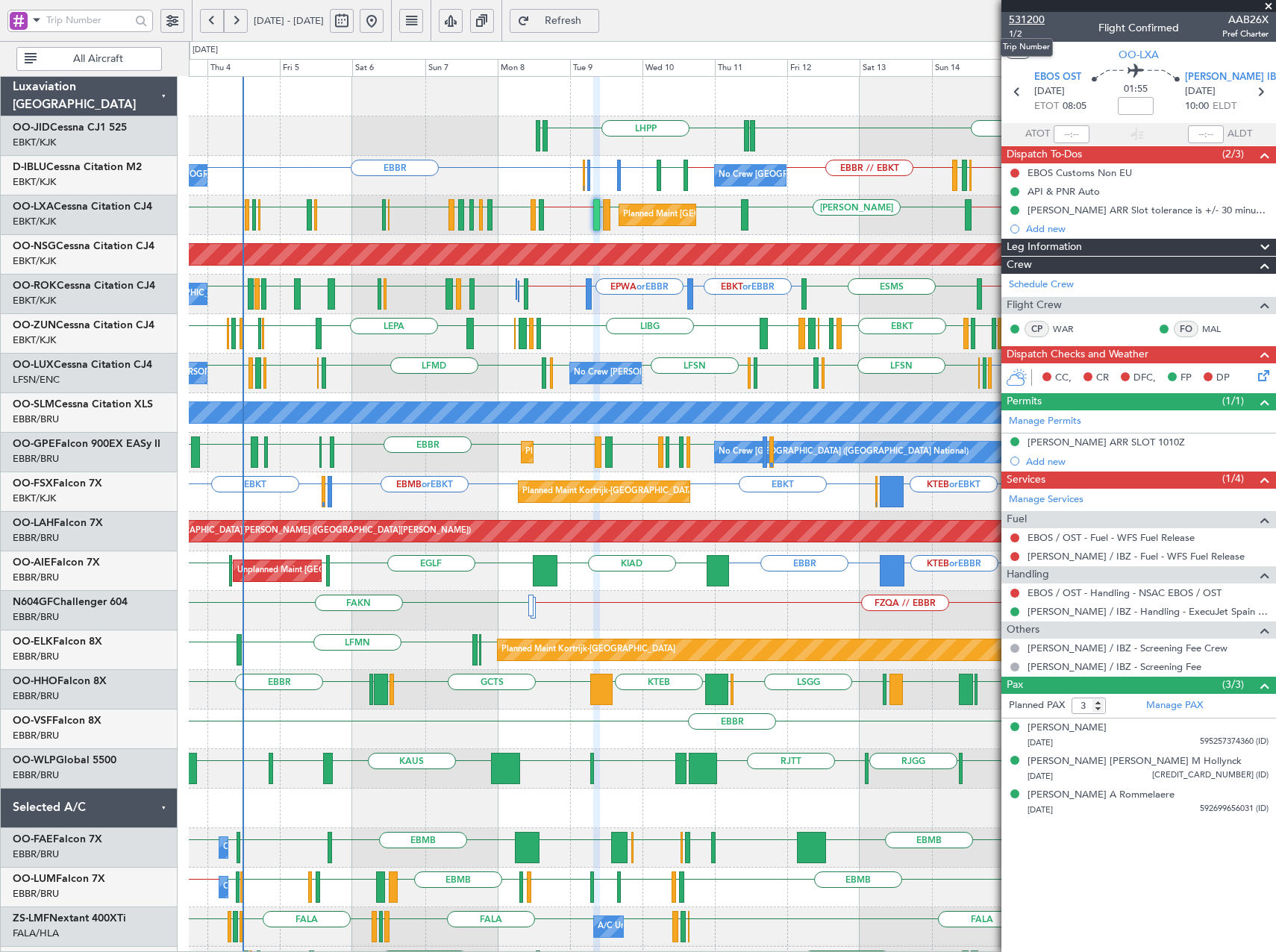
click at [1030, 18] on span "531200" at bounding box center [1027, 20] width 36 height 16
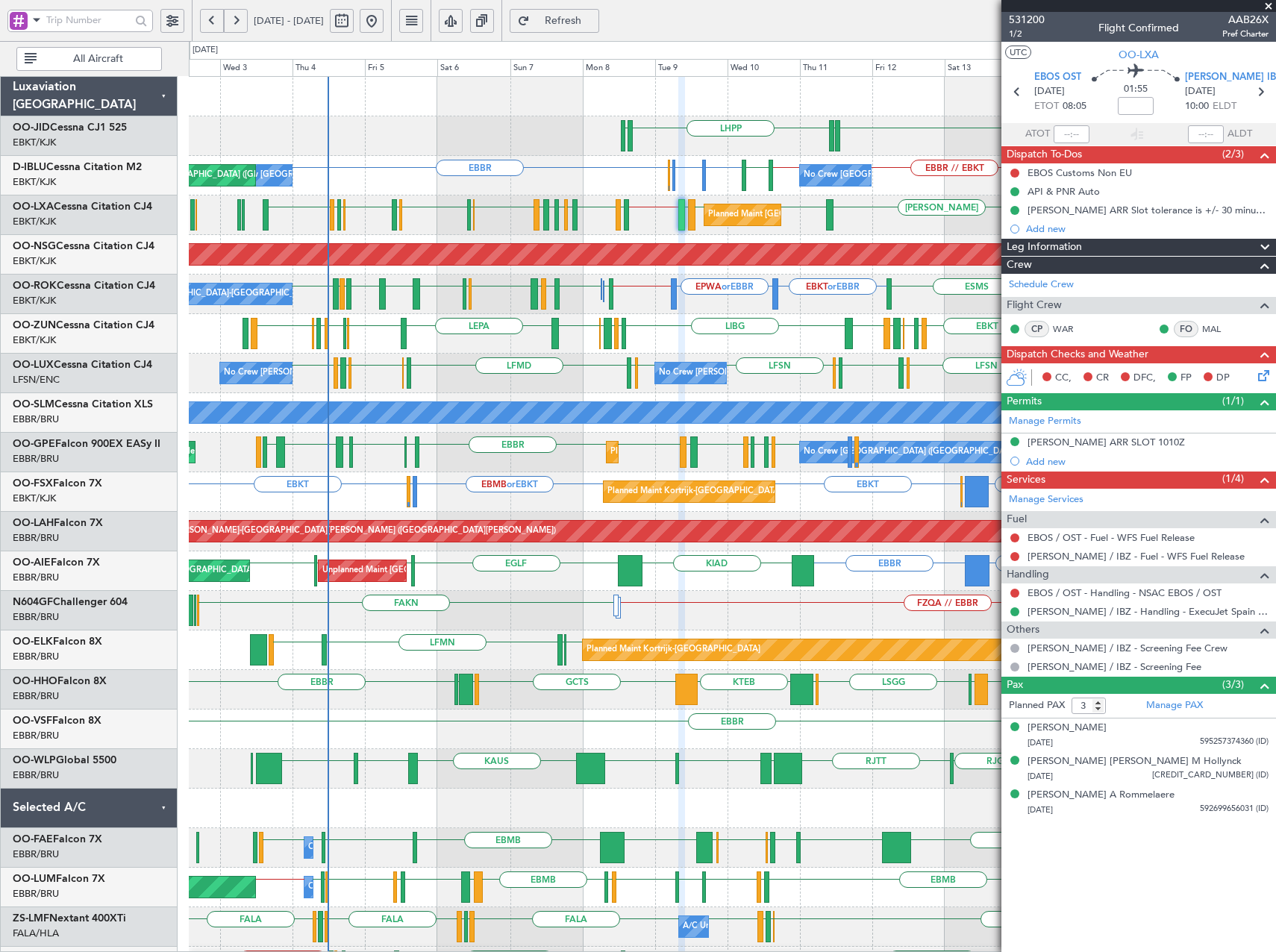
click at [434, 199] on div "EBKT LHPP EDDN EDDN EBKT // EBBR EBKT or EBBR EGNJ or EBBR EBKT or EBBR EBBR EB…" at bounding box center [732, 610] width 1087 height 1067
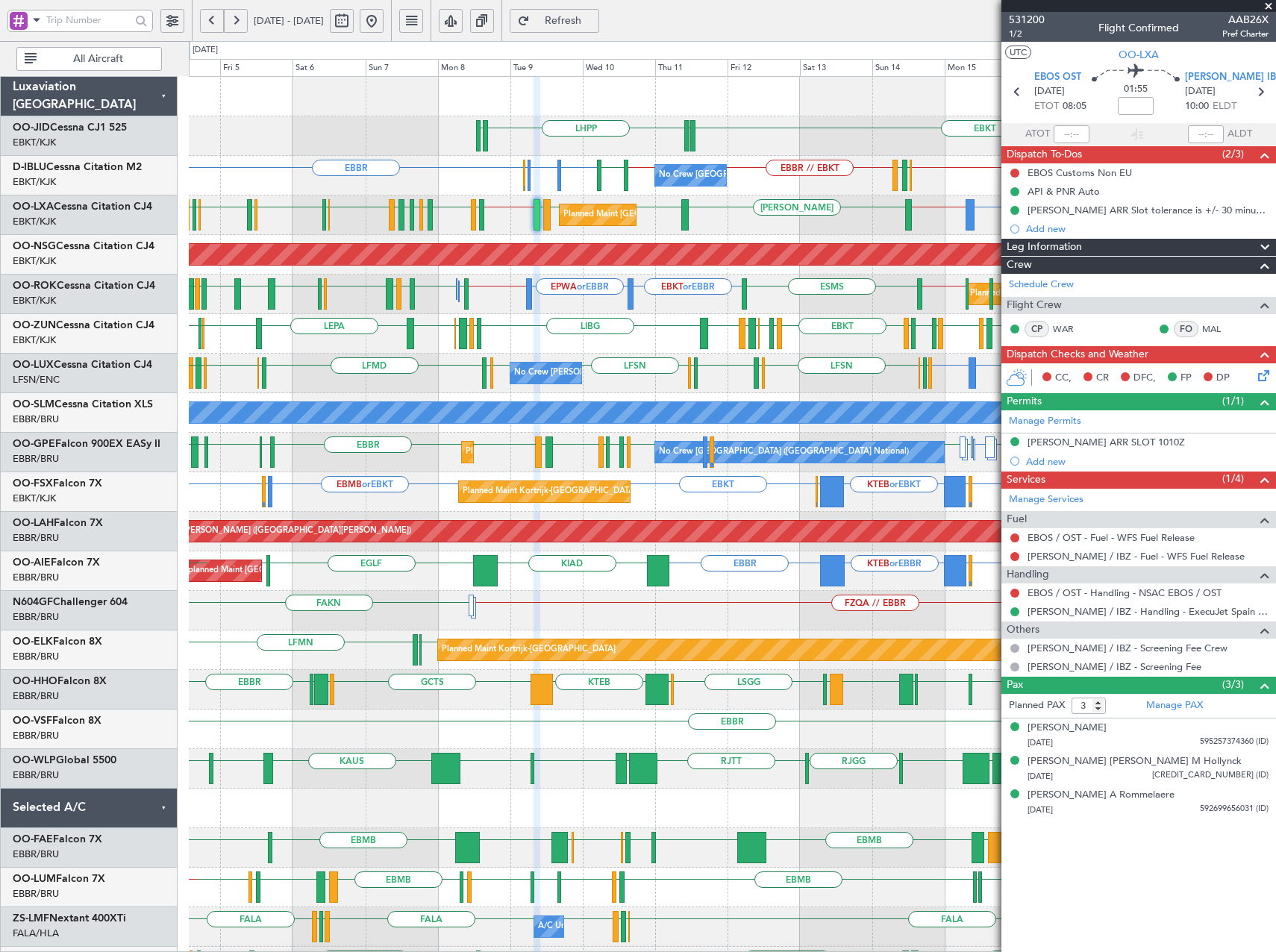
click at [564, 314] on div "EBKT LHPP EDDN EDDN No Crew Brussels (Brussels National) EBKT // EBBR EBKT or E…" at bounding box center [732, 610] width 1087 height 1067
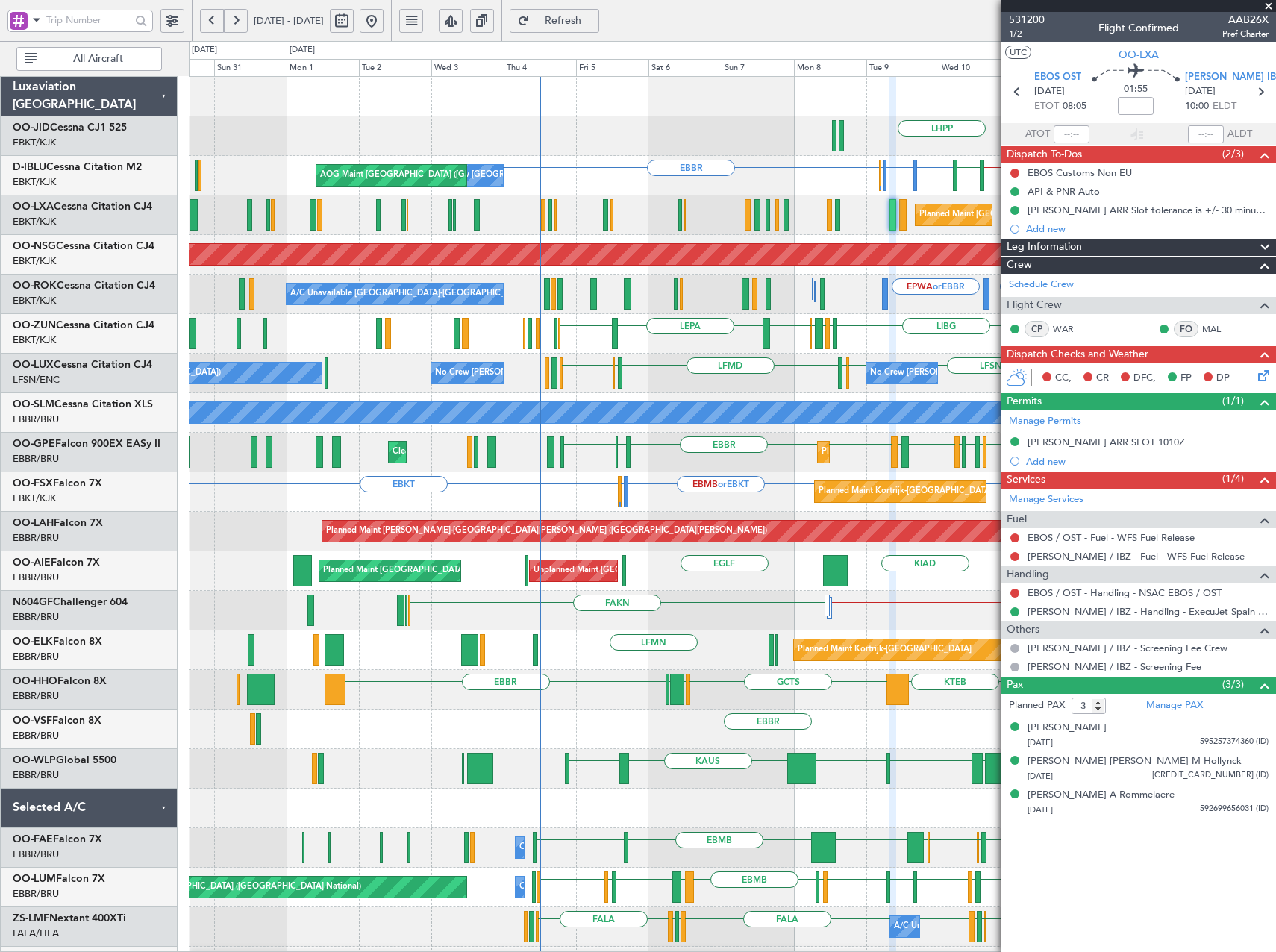
click at [689, 428] on div "LHPP EDDN EBKT EDDN Planned Maint Kortrijk-Wevelgem AOG Maint Kortrijk-Wevelgem…" at bounding box center [732, 610] width 1087 height 1067
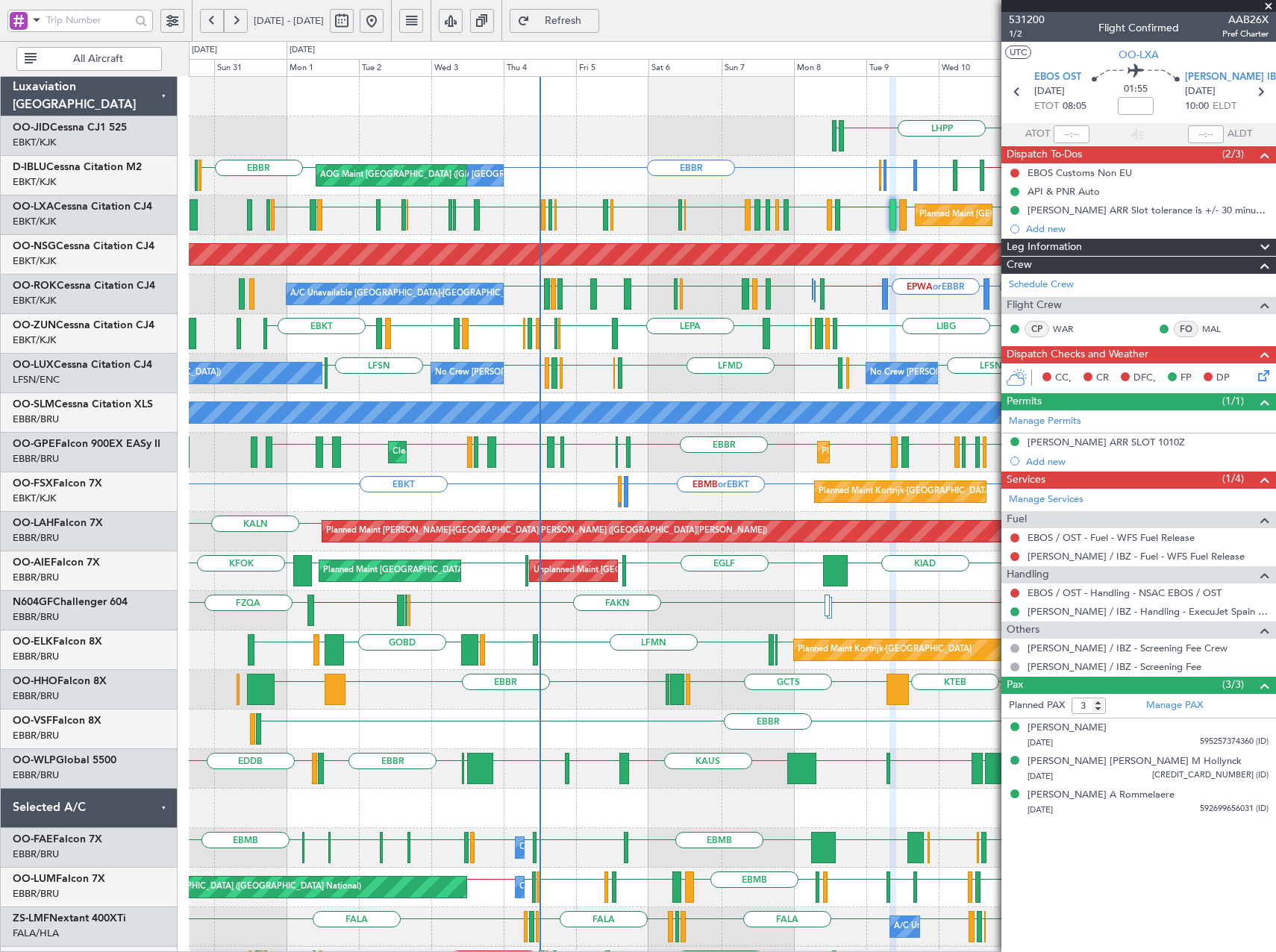
click at [1267, 8] on span at bounding box center [1268, 6] width 15 height 13
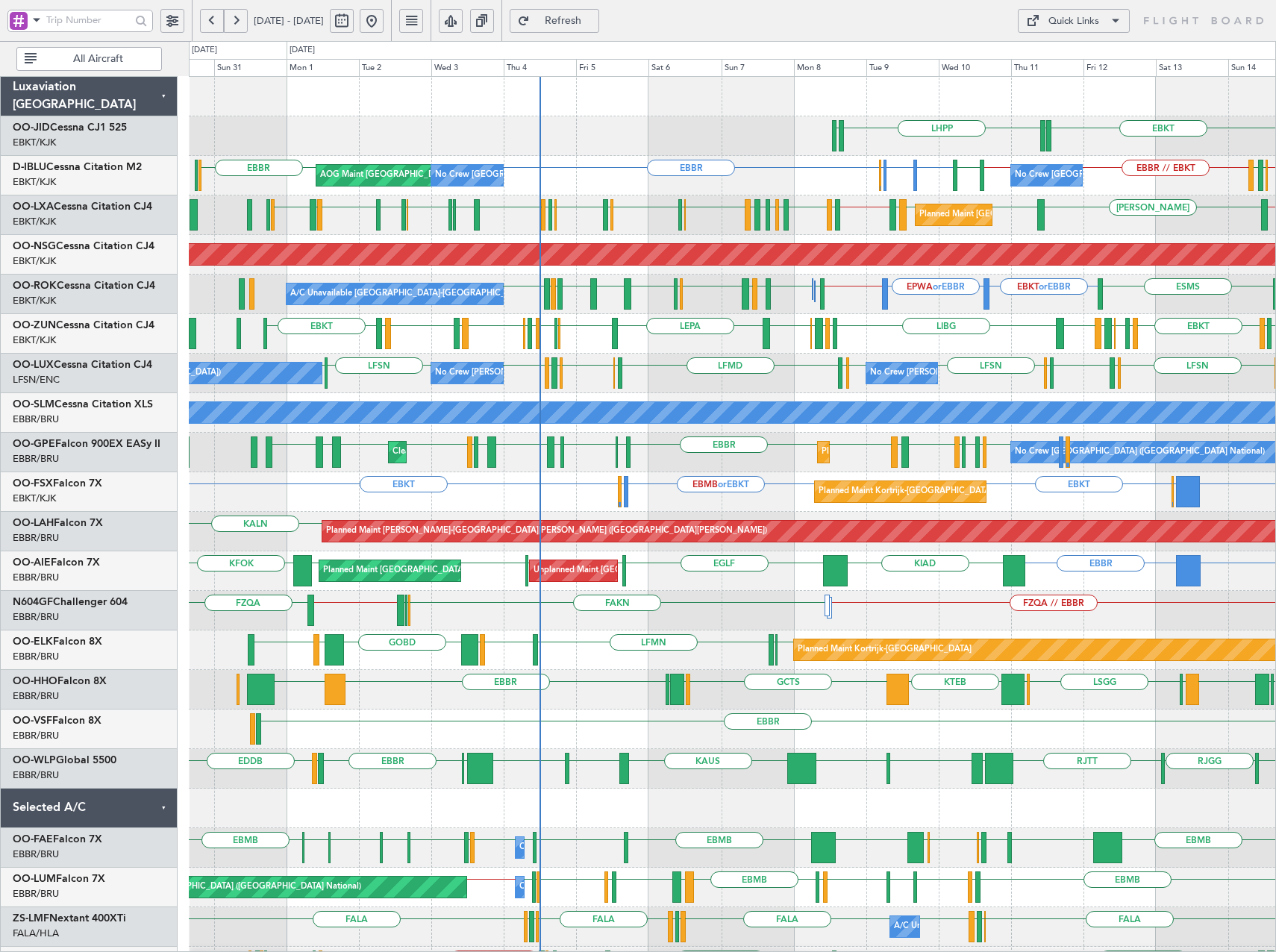
click at [233, 26] on button at bounding box center [235, 20] width 24 height 24
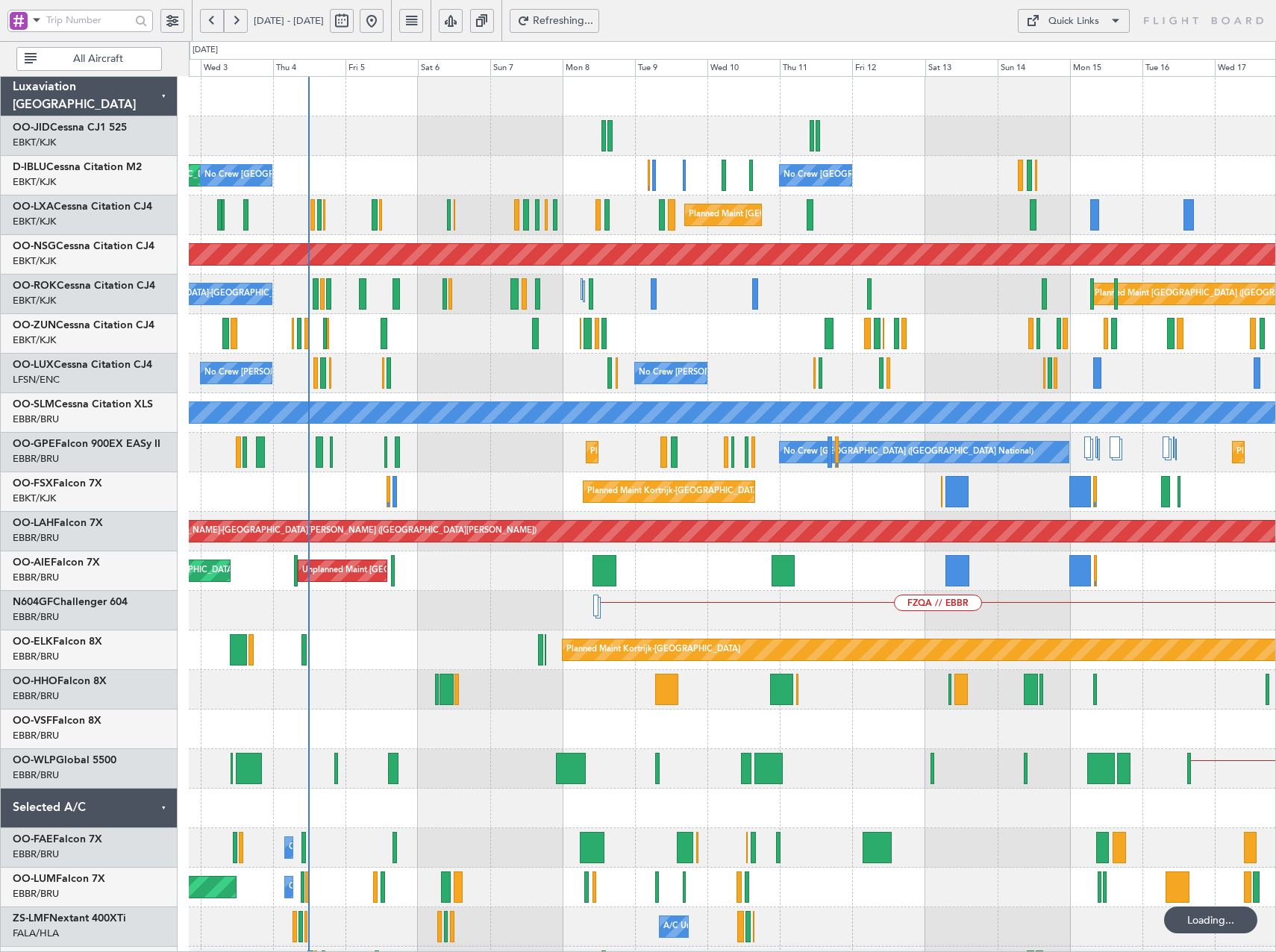
click at [233, 26] on button at bounding box center [235, 20] width 24 height 24
